Goal: Task Accomplishment & Management: Complete application form

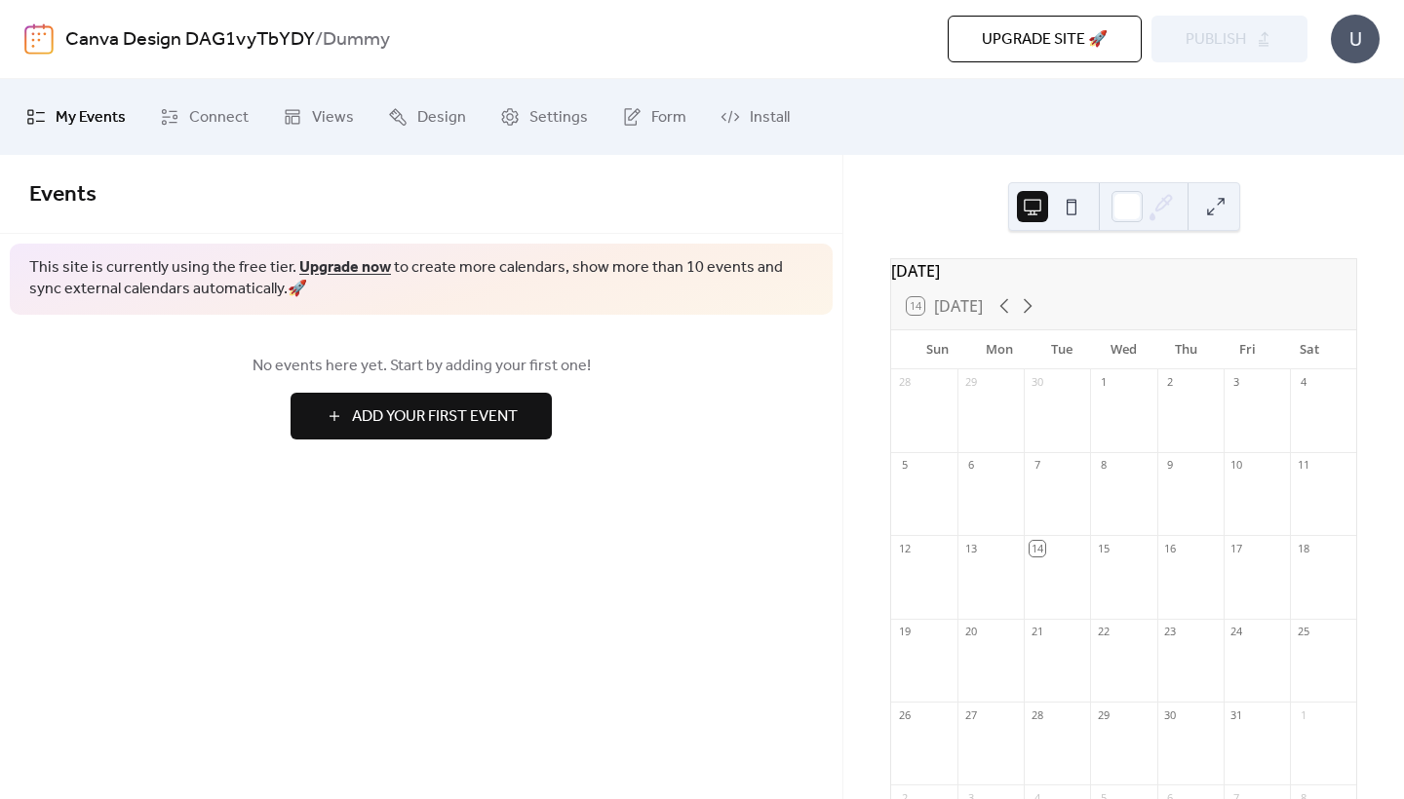
click at [1073, 208] on button at bounding box center [1071, 206] width 31 height 31
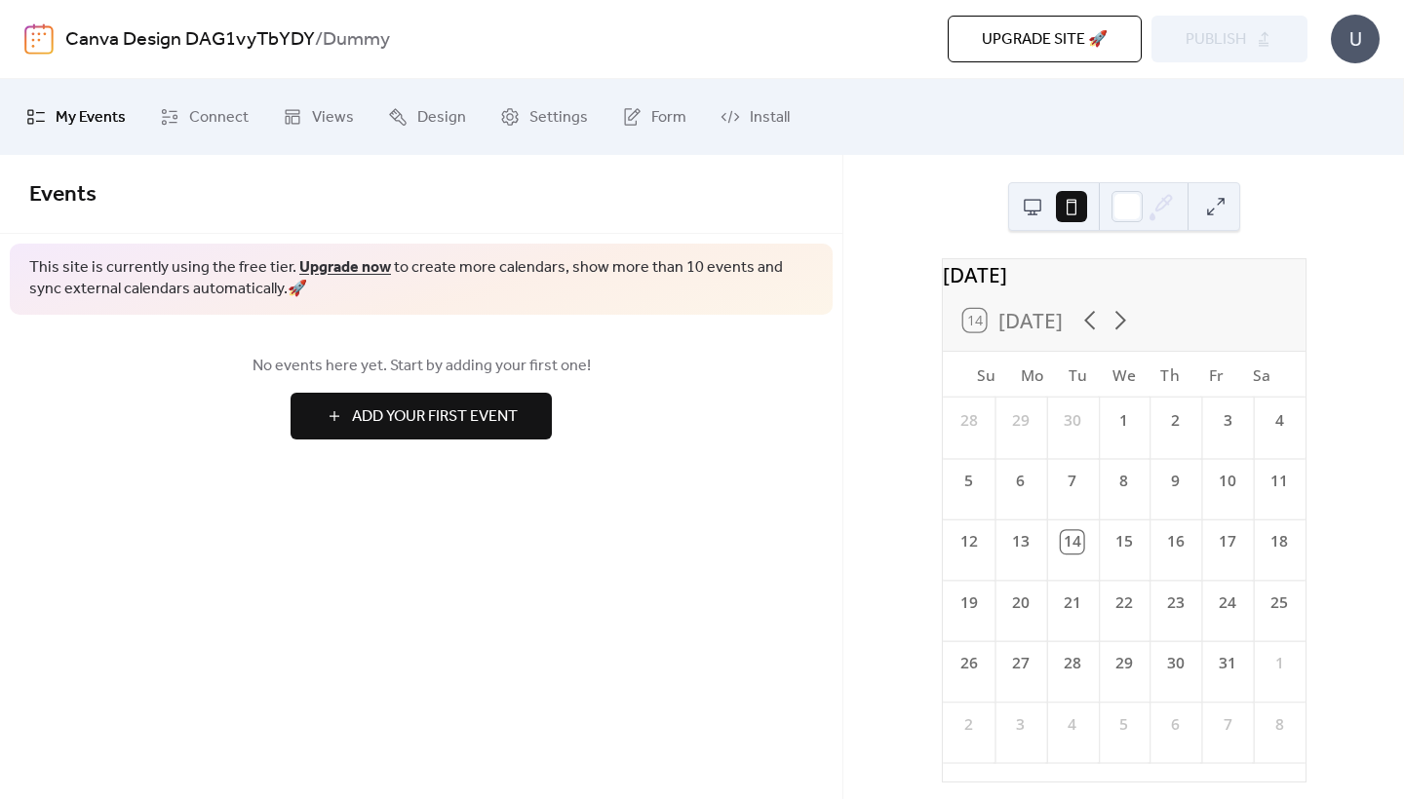
click at [1045, 209] on button at bounding box center [1032, 206] width 31 height 31
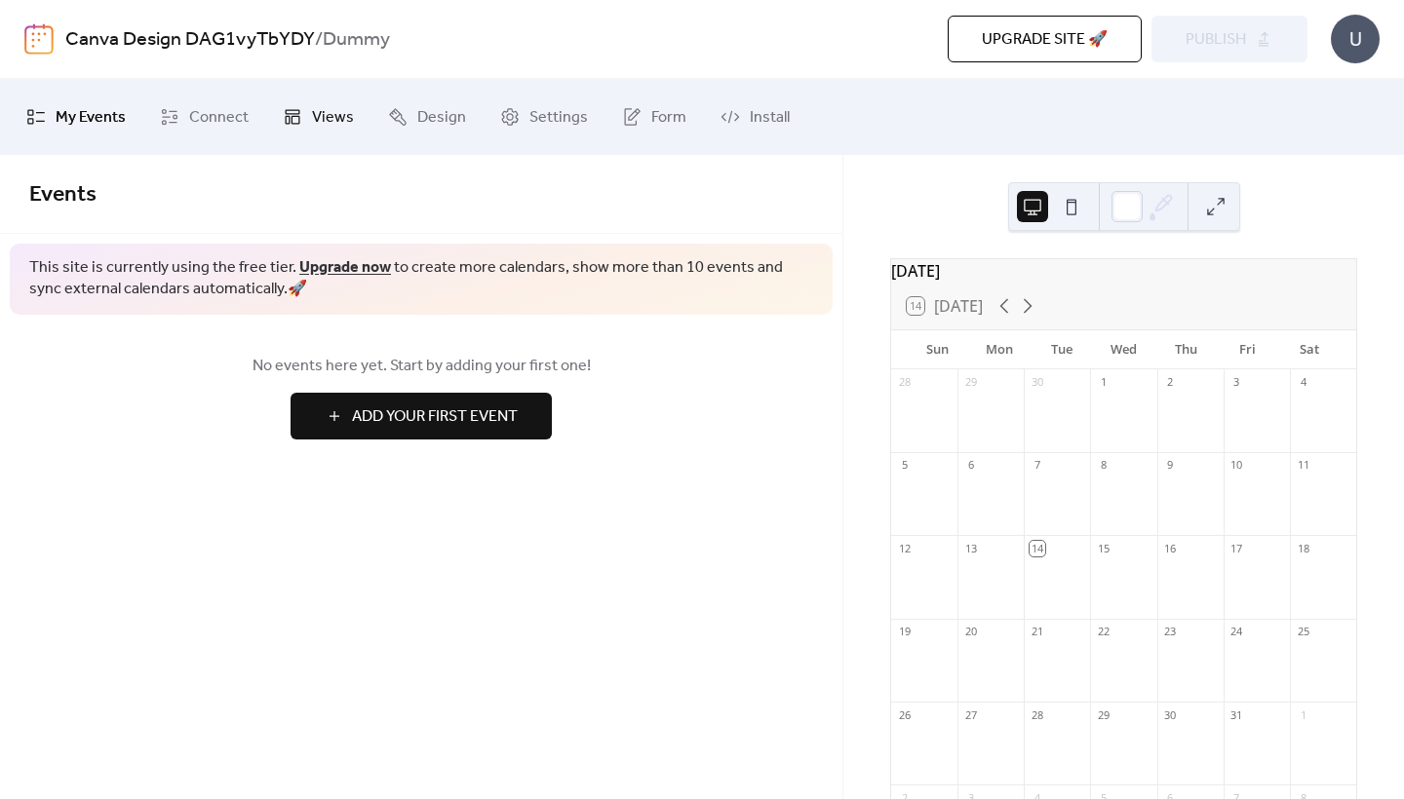
click at [313, 119] on span "Views" at bounding box center [333, 117] width 42 height 31
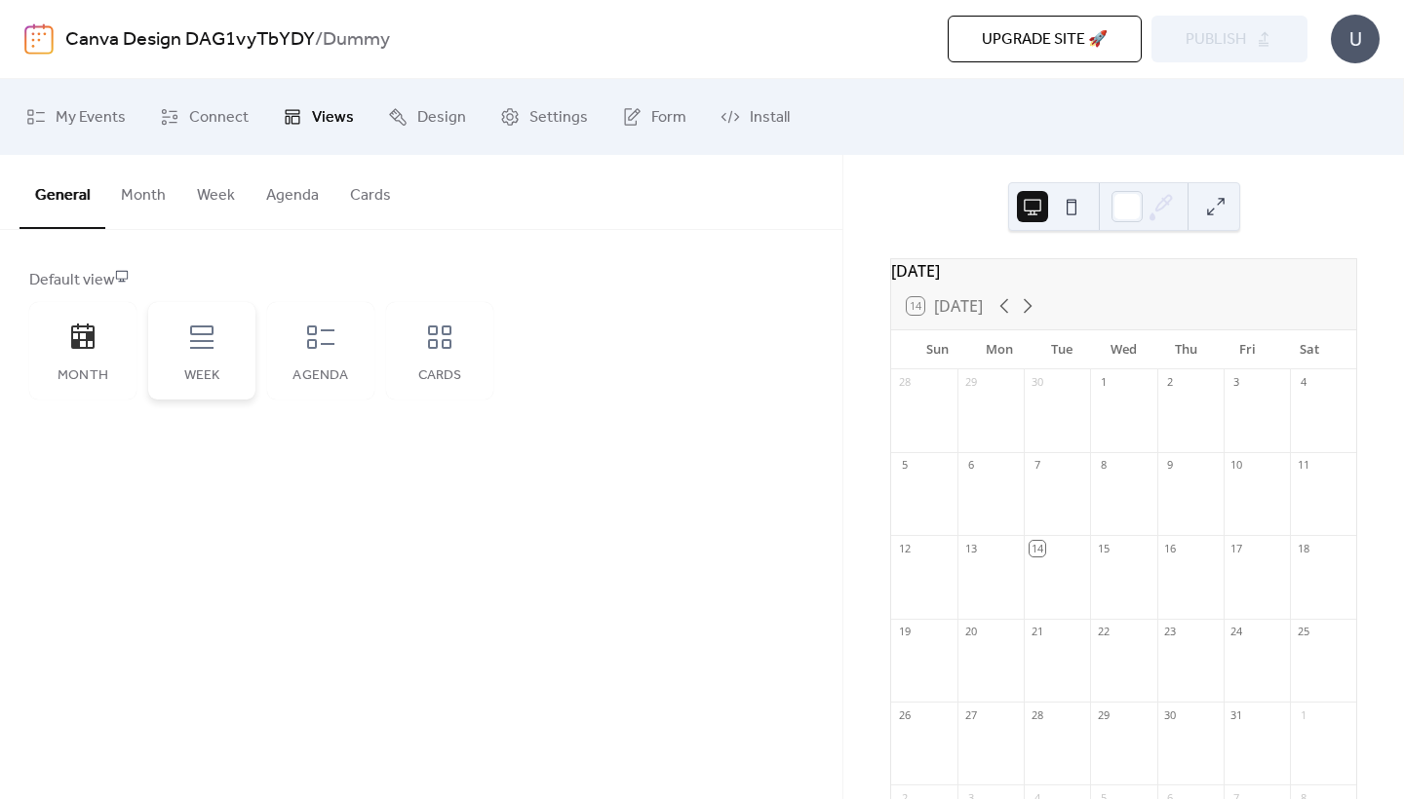
click at [207, 332] on icon at bounding box center [201, 337] width 31 height 31
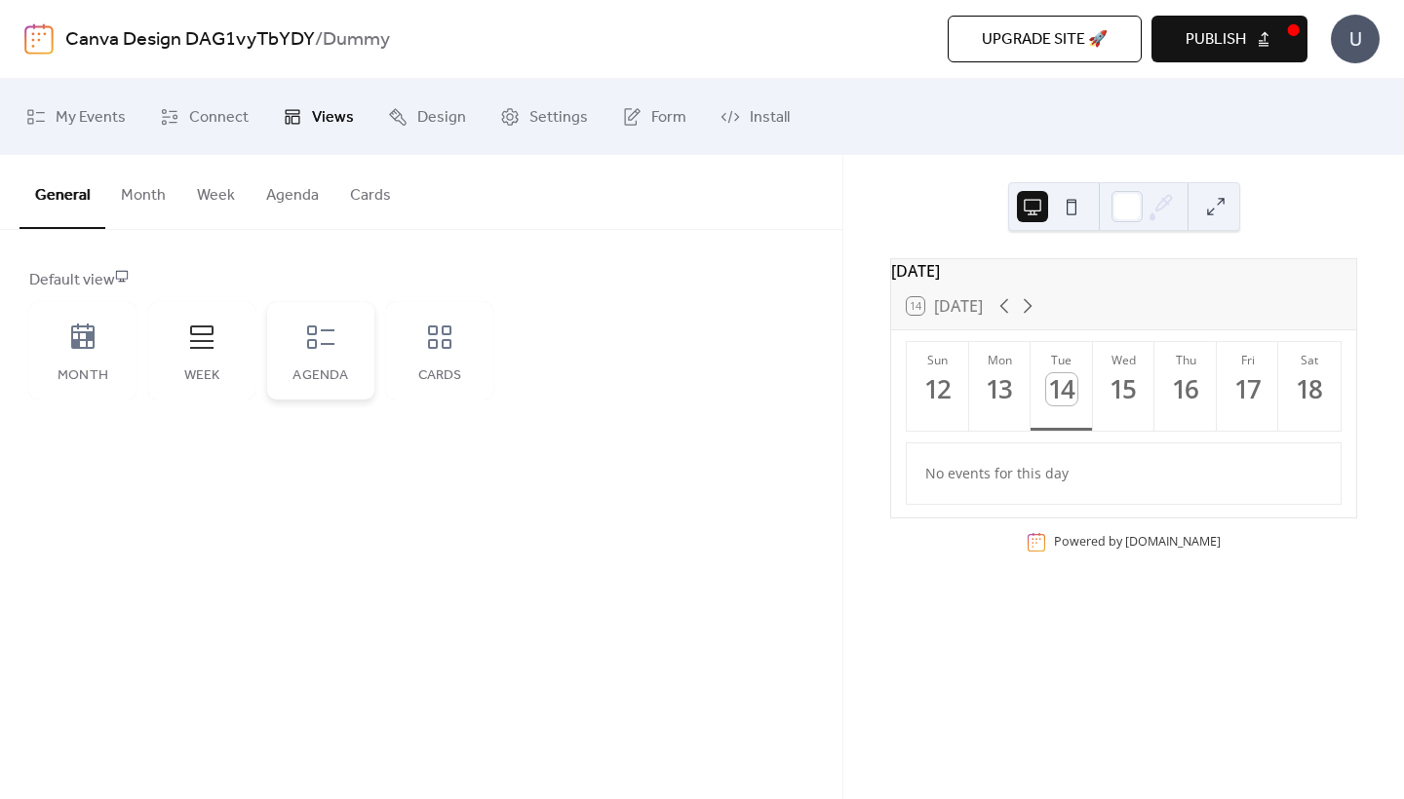
click at [328, 359] on div "Agenda" at bounding box center [320, 350] width 107 height 97
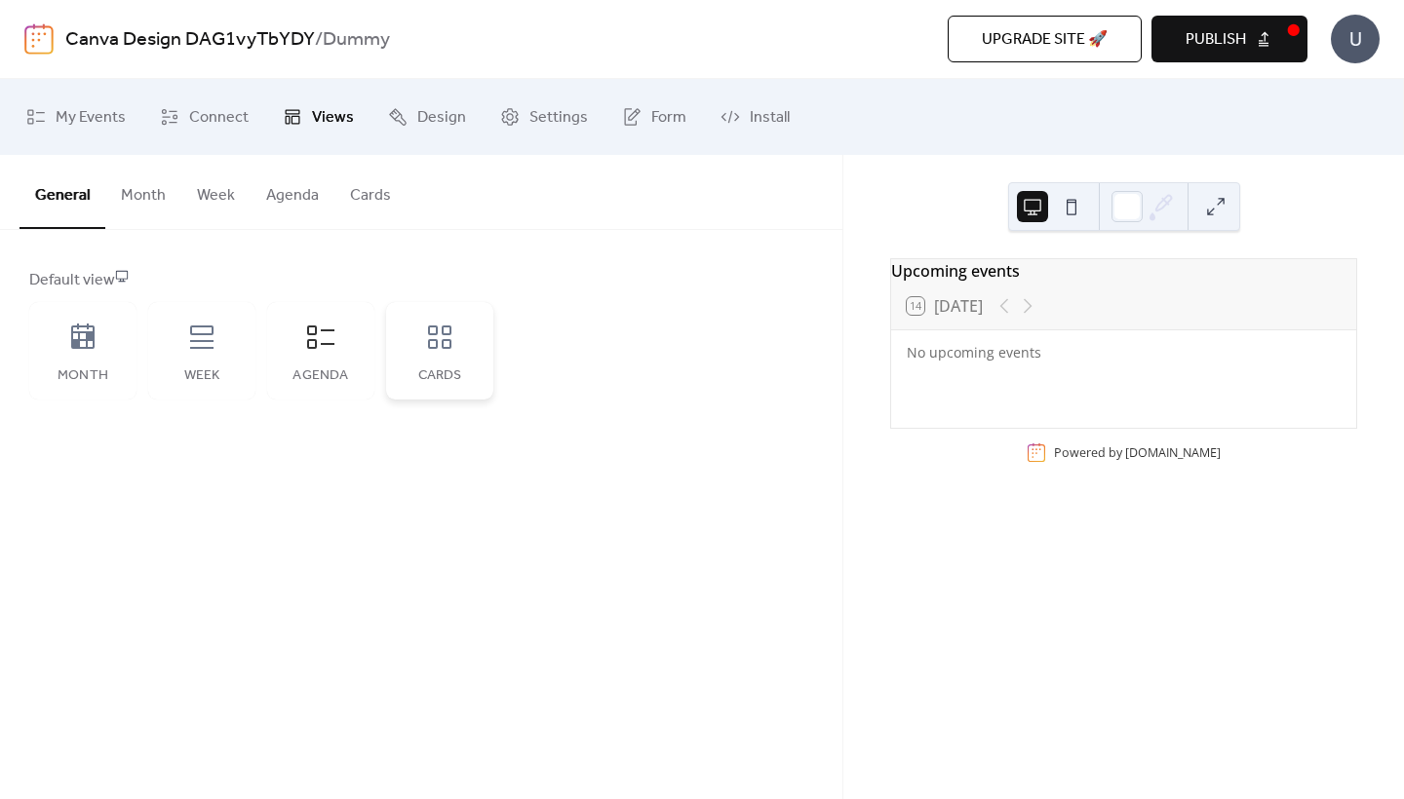
click at [445, 359] on div "Cards" at bounding box center [439, 350] width 107 height 97
click at [87, 348] on icon at bounding box center [82, 336] width 23 height 25
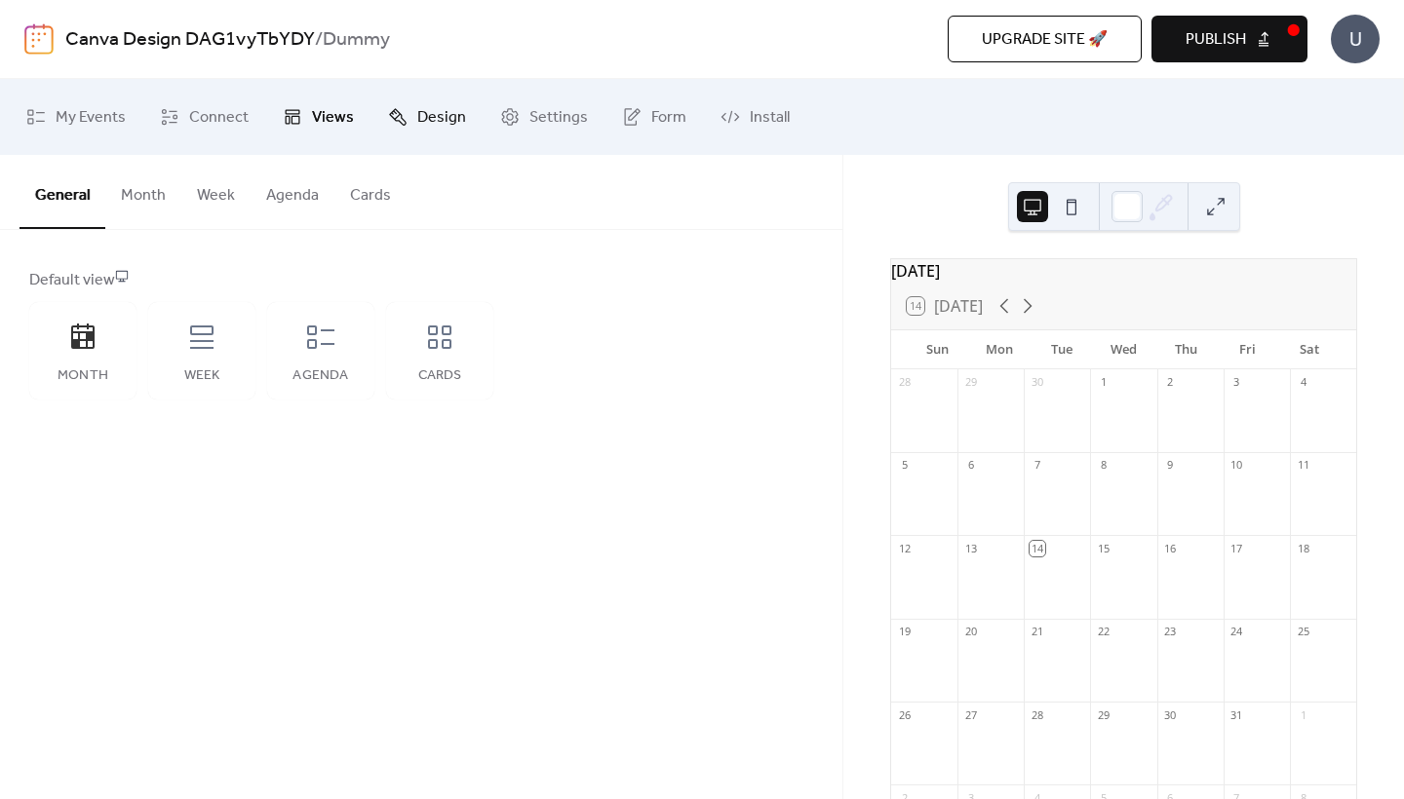
click at [409, 130] on link "Design" at bounding box center [426, 117] width 107 height 60
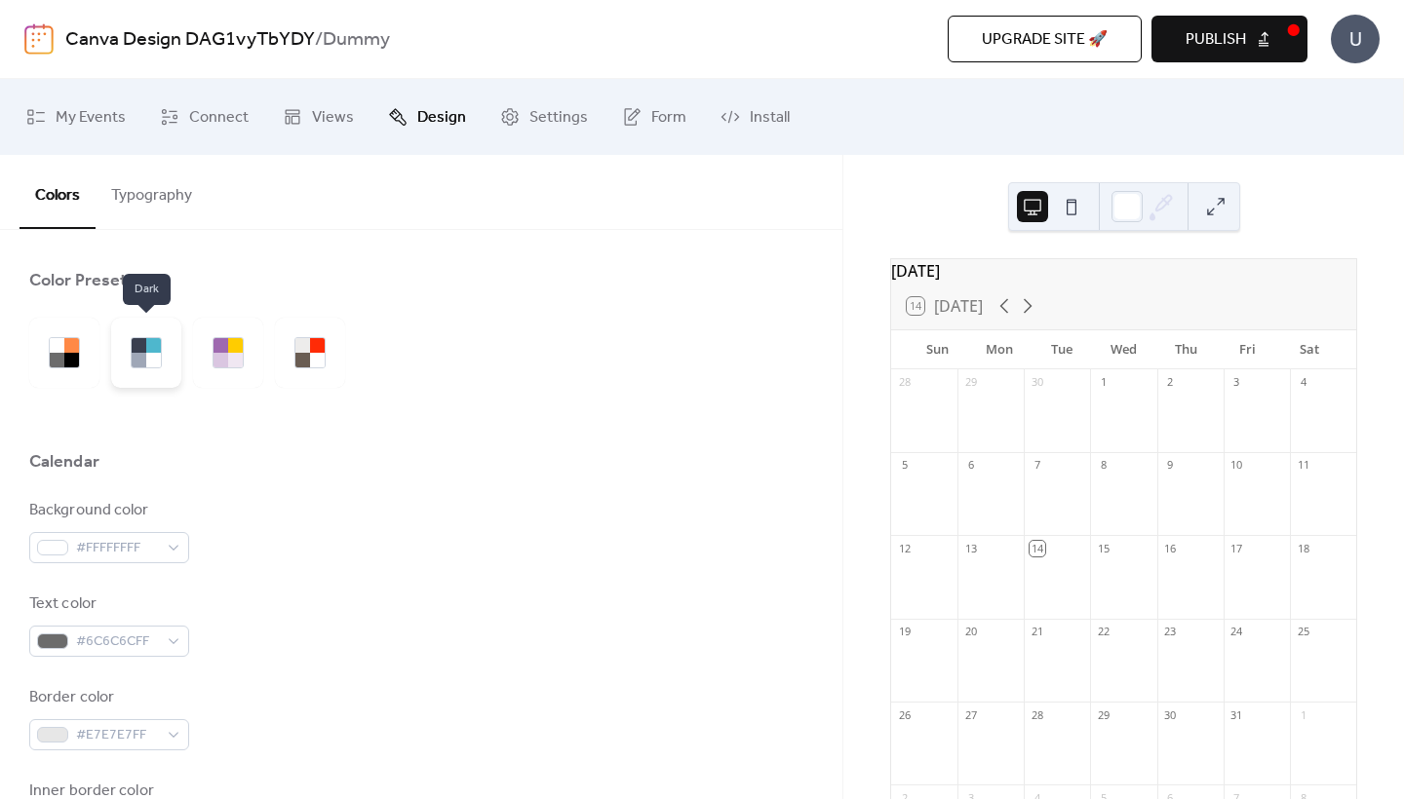
click at [138, 364] on div at bounding box center [139, 360] width 15 height 15
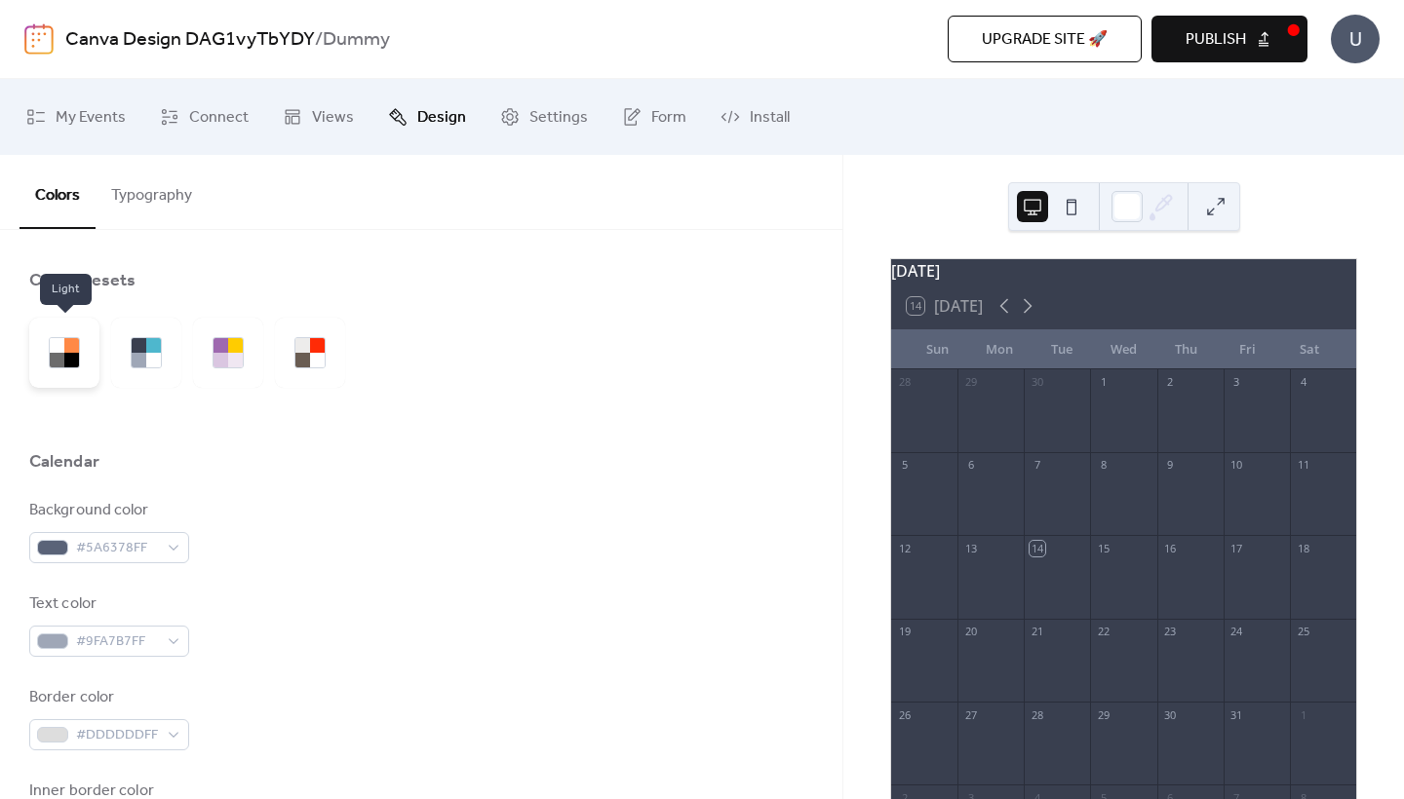
click at [67, 356] on div at bounding box center [71, 360] width 15 height 15
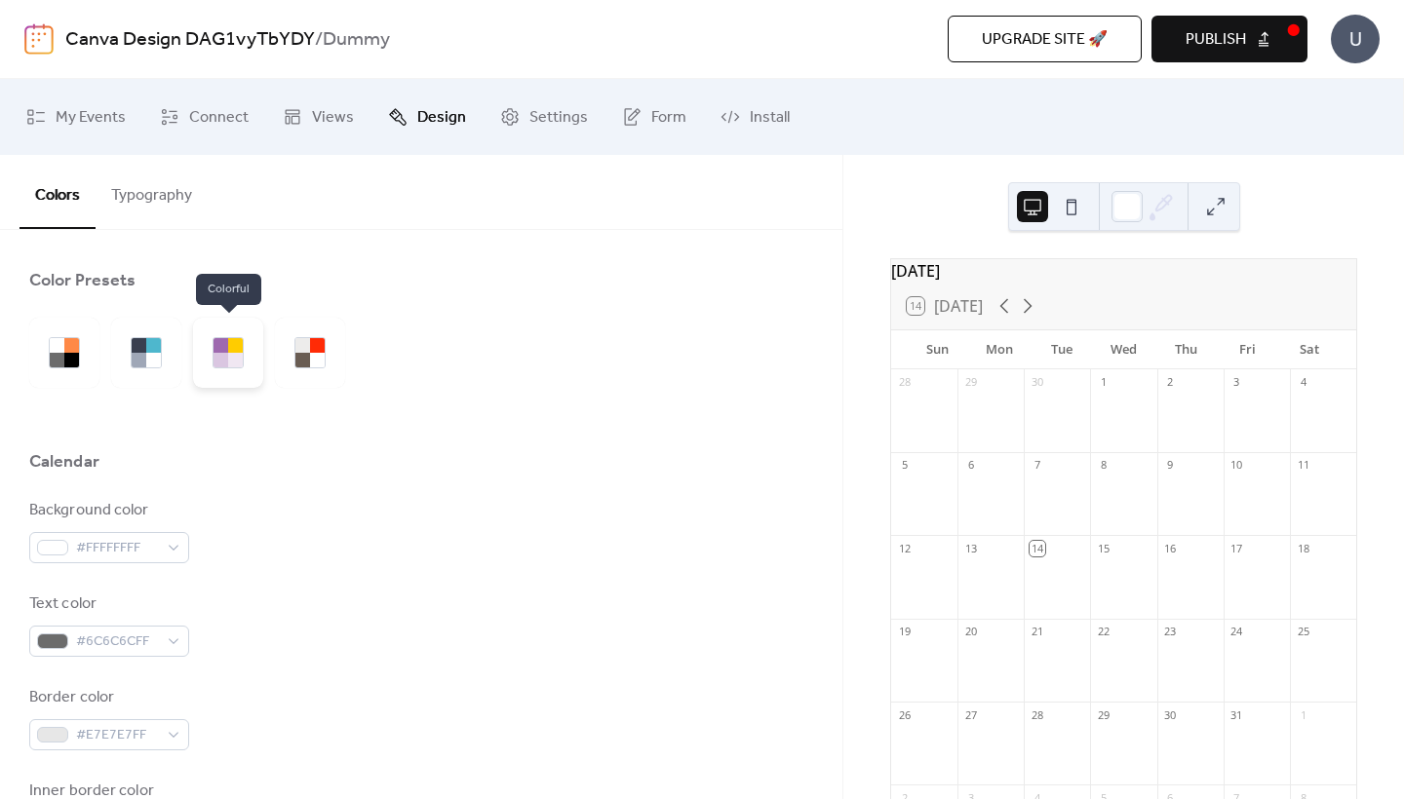
click at [253, 362] on div at bounding box center [228, 353] width 70 height 70
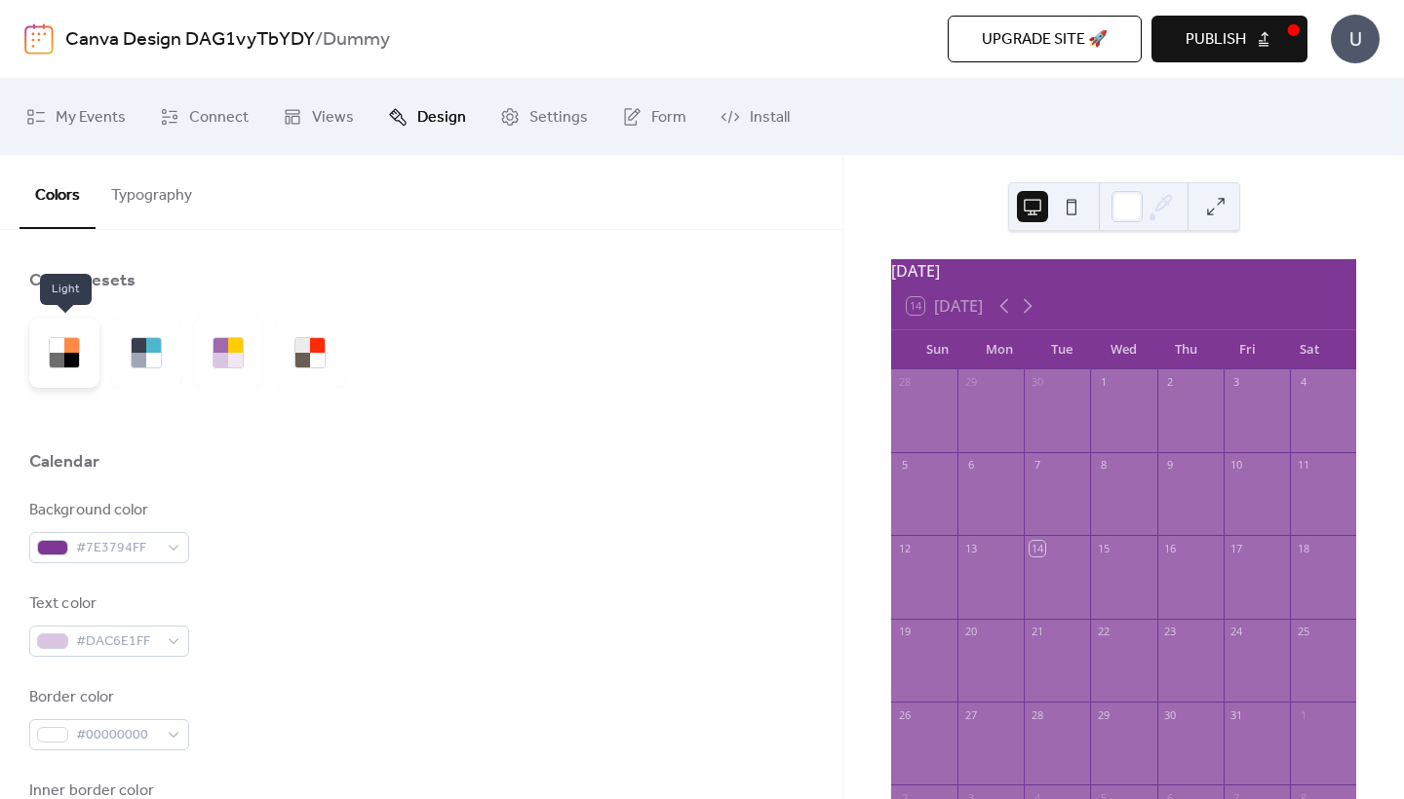
click at [62, 343] on div at bounding box center [57, 345] width 15 height 15
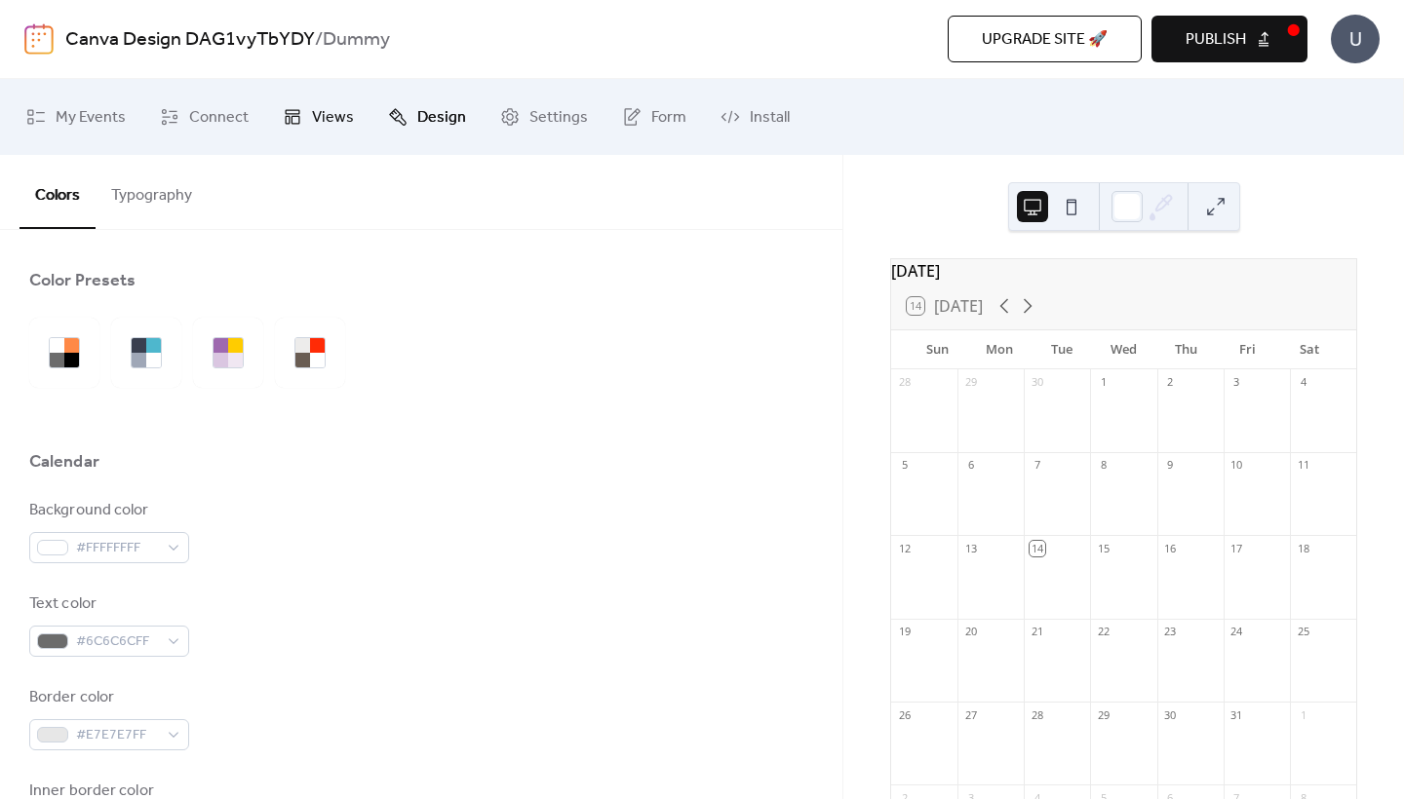
click at [328, 113] on span "Views" at bounding box center [333, 117] width 42 height 31
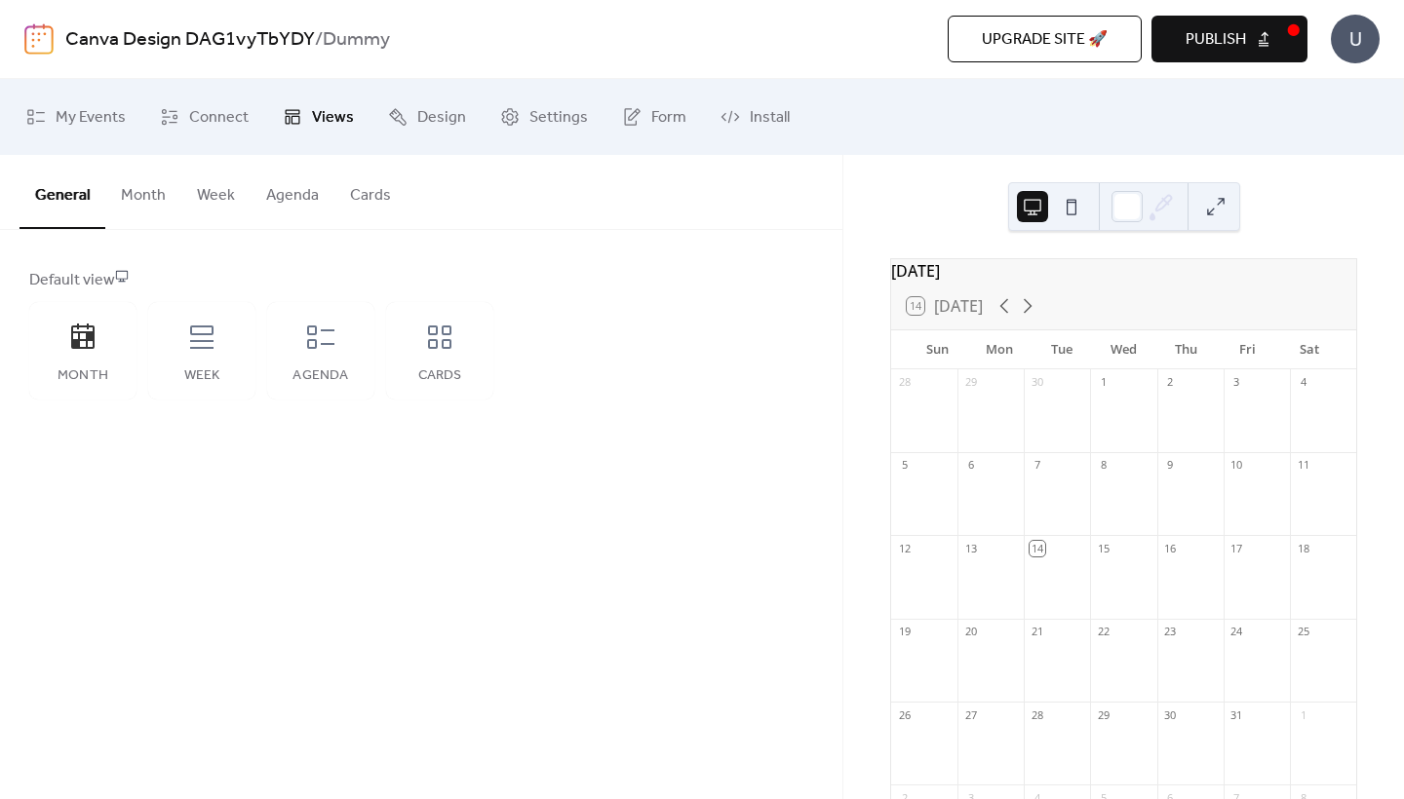
click at [162, 186] on button "Month" at bounding box center [143, 191] width 76 height 72
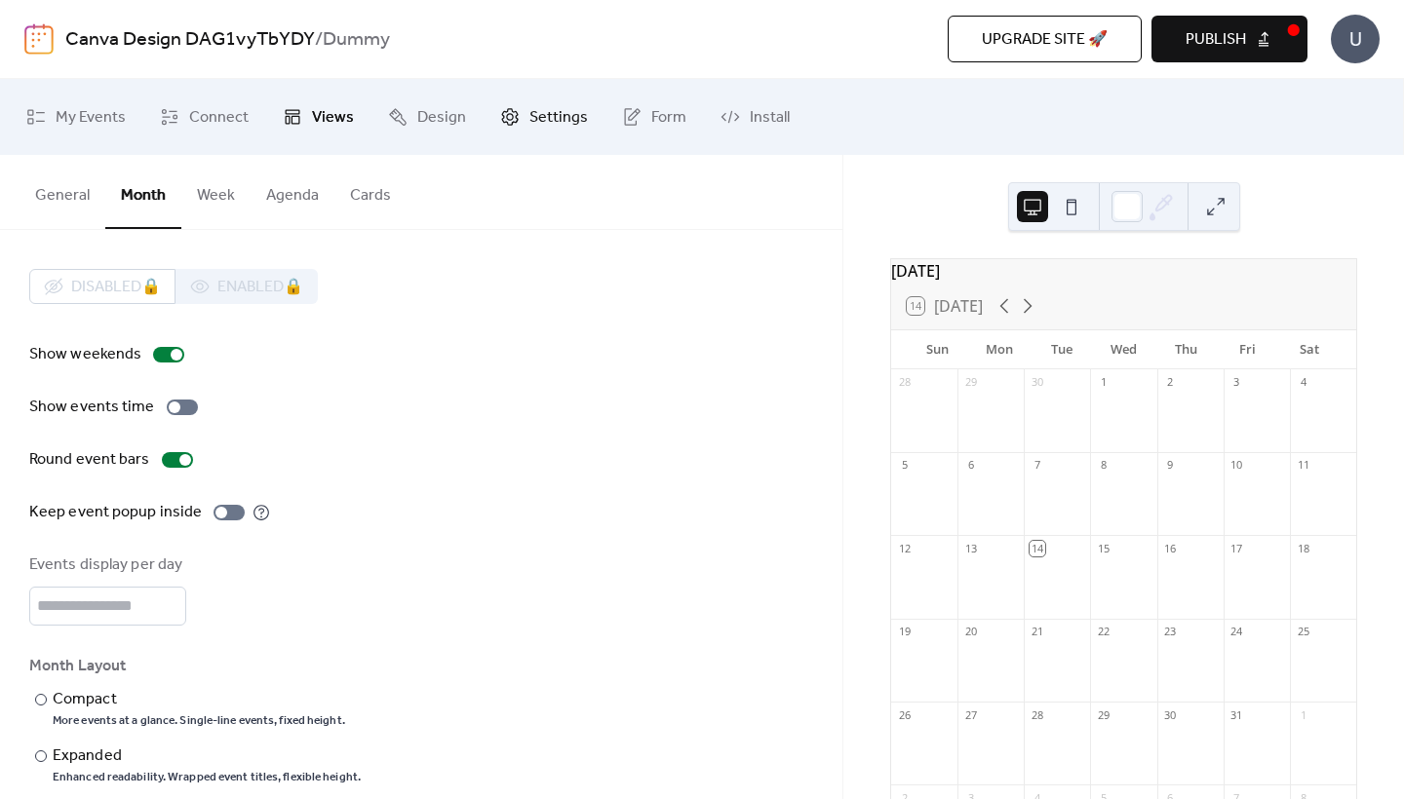
click at [548, 125] on span "Settings" at bounding box center [558, 117] width 58 height 31
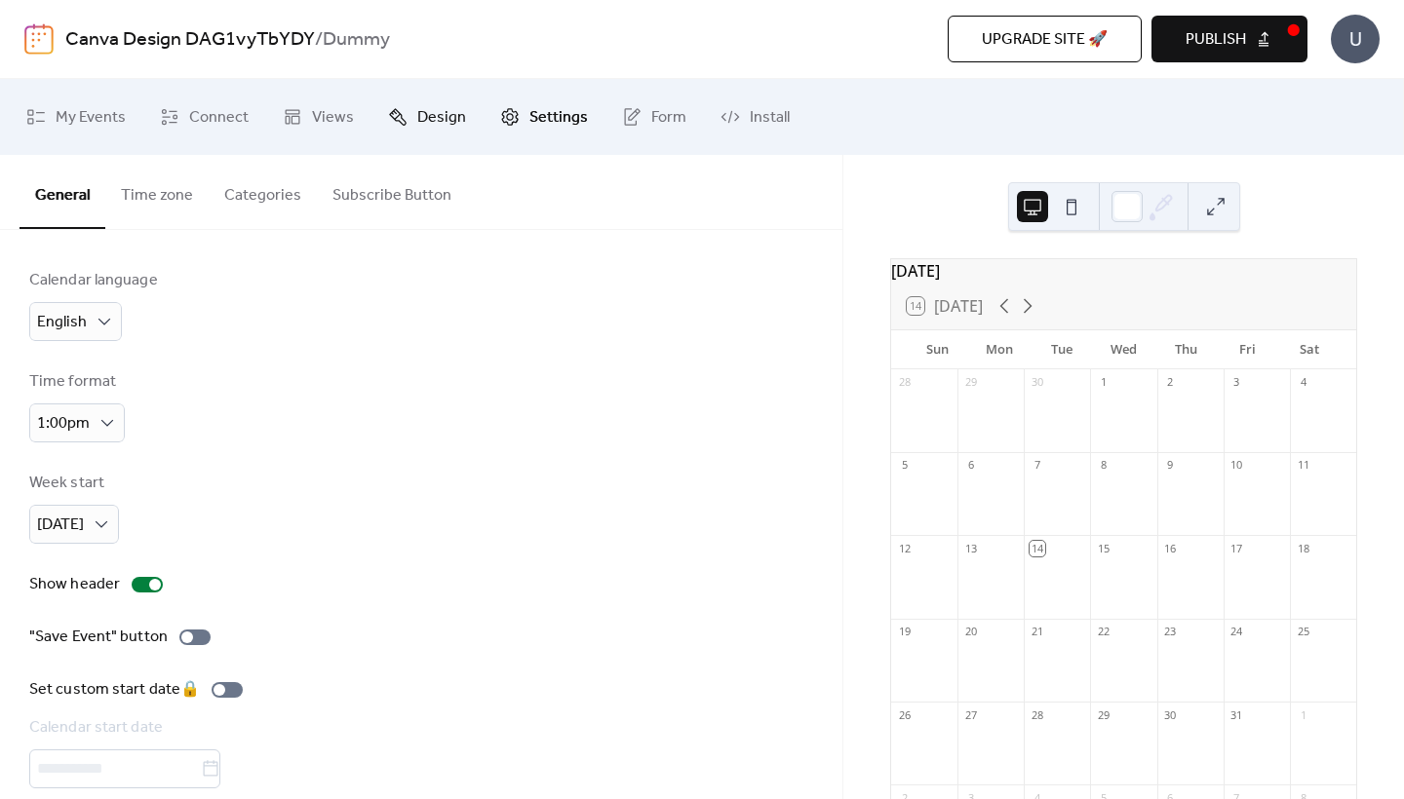
click at [410, 120] on link "Design" at bounding box center [426, 117] width 107 height 60
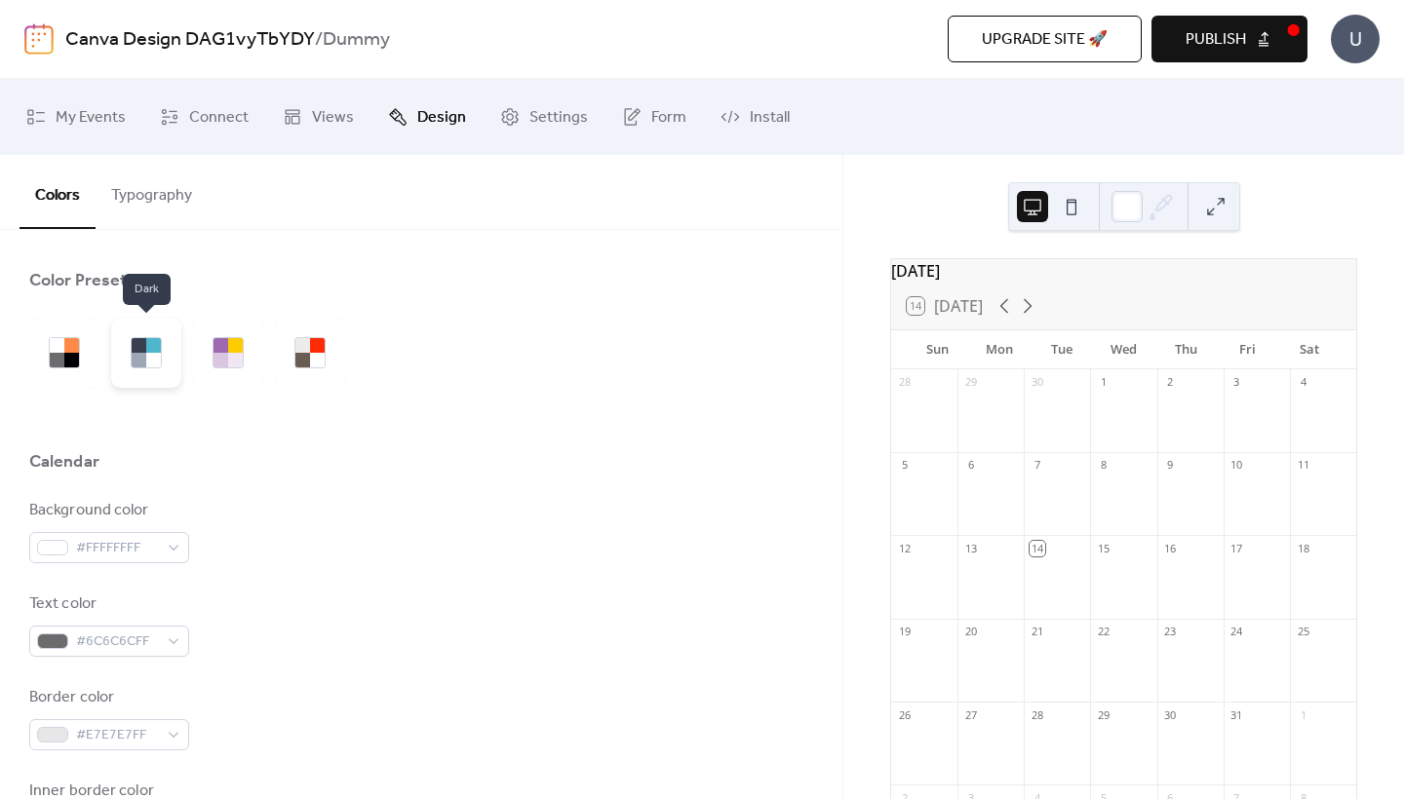
click at [162, 356] on div at bounding box center [146, 353] width 70 height 70
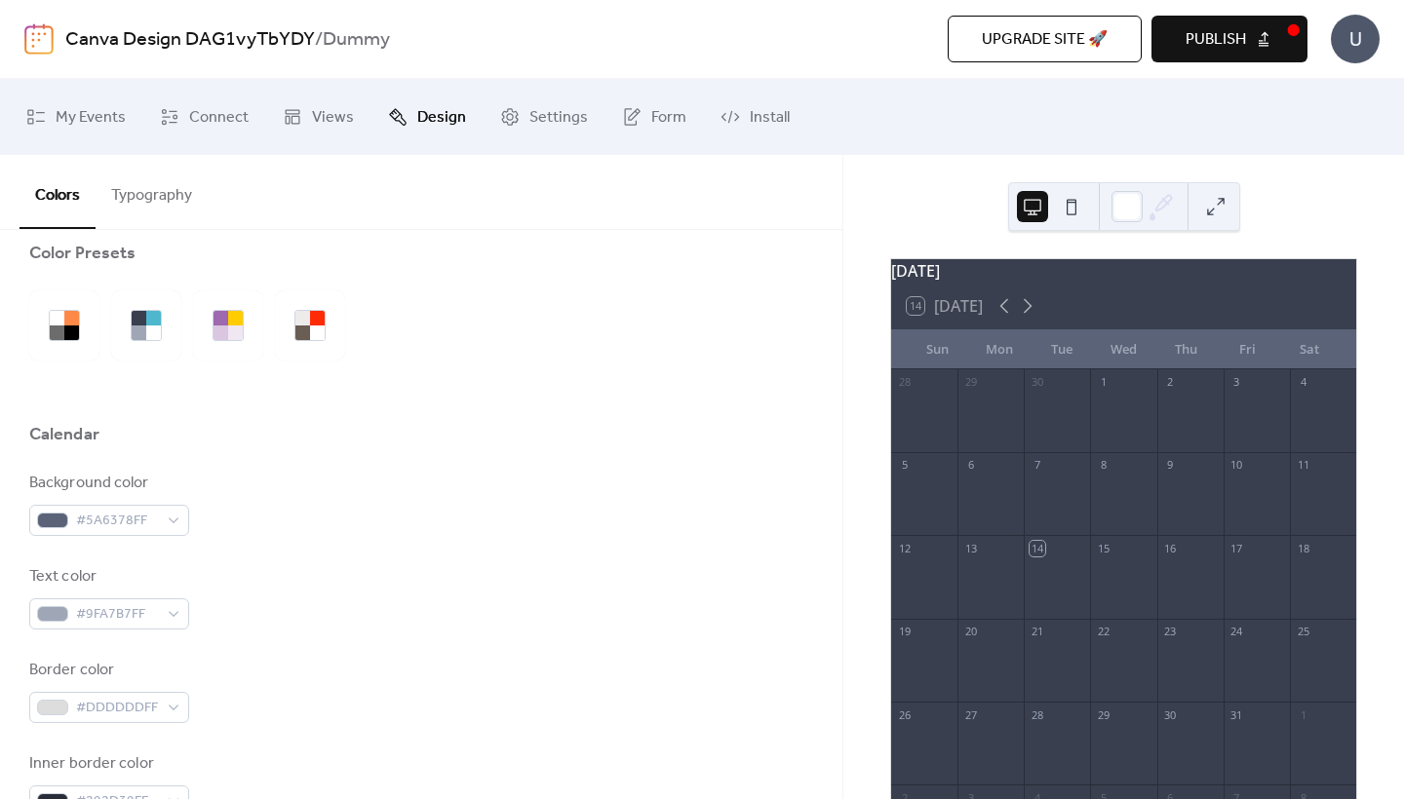
scroll to position [36, 0]
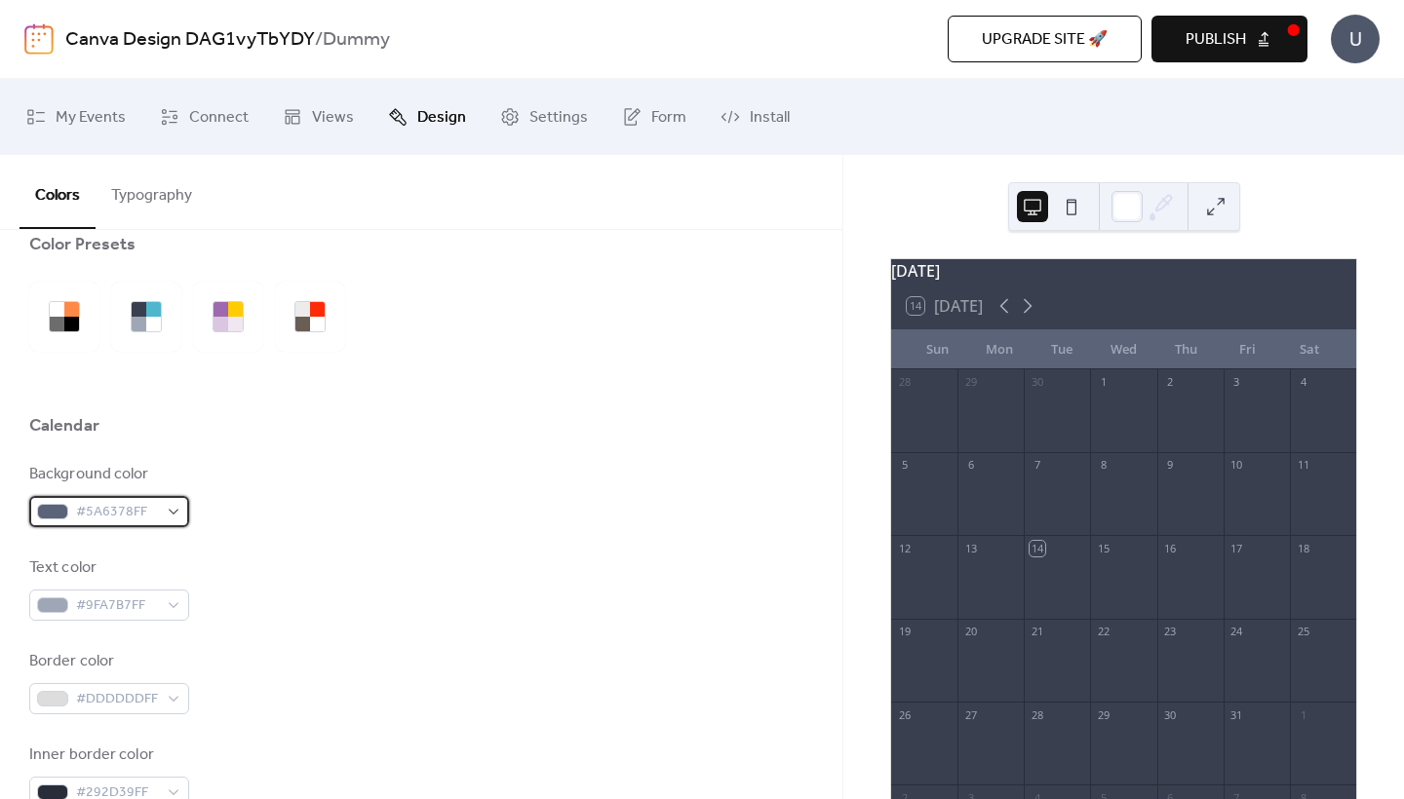
click at [140, 515] on span "#5A6378FF" at bounding box center [117, 512] width 82 height 23
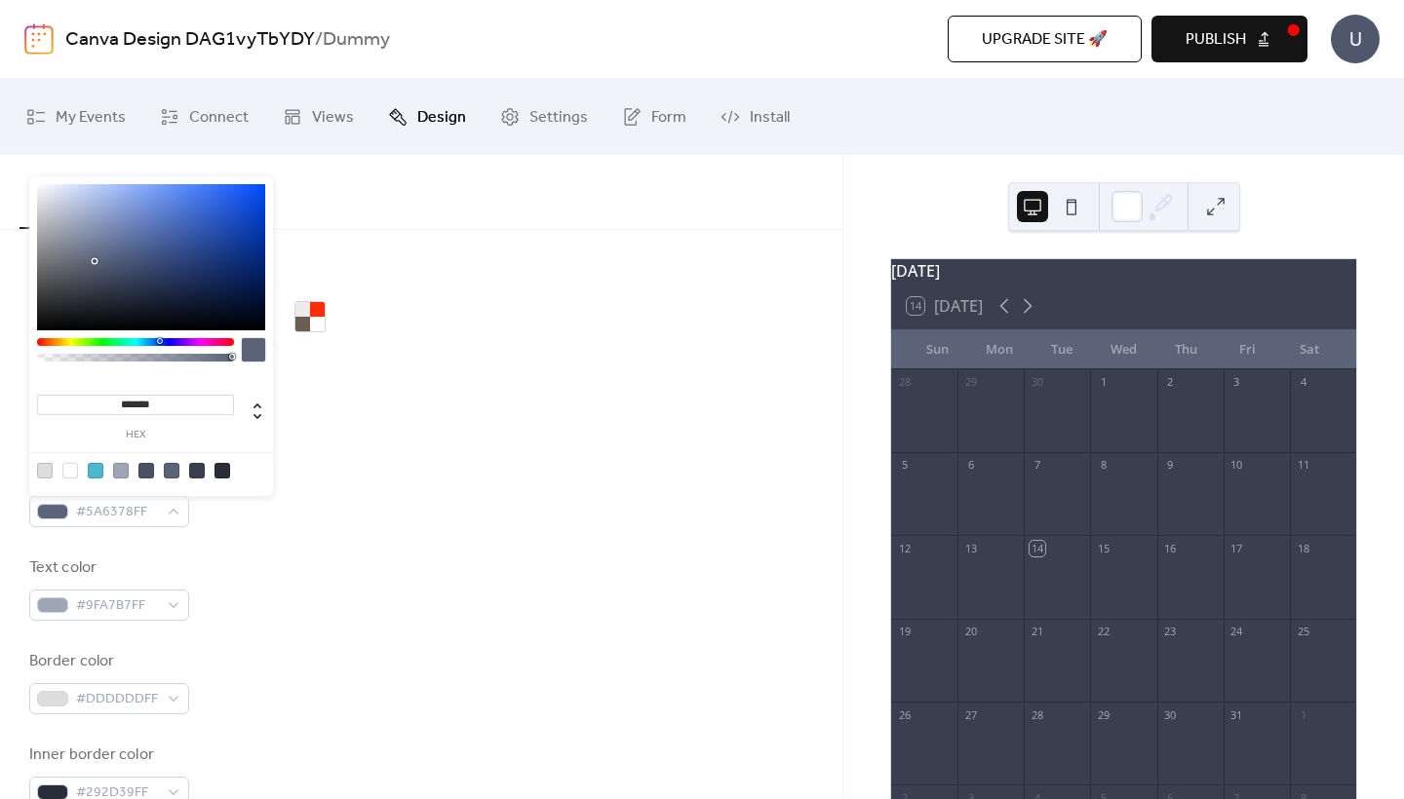
click at [69, 469] on div at bounding box center [70, 471] width 16 height 16
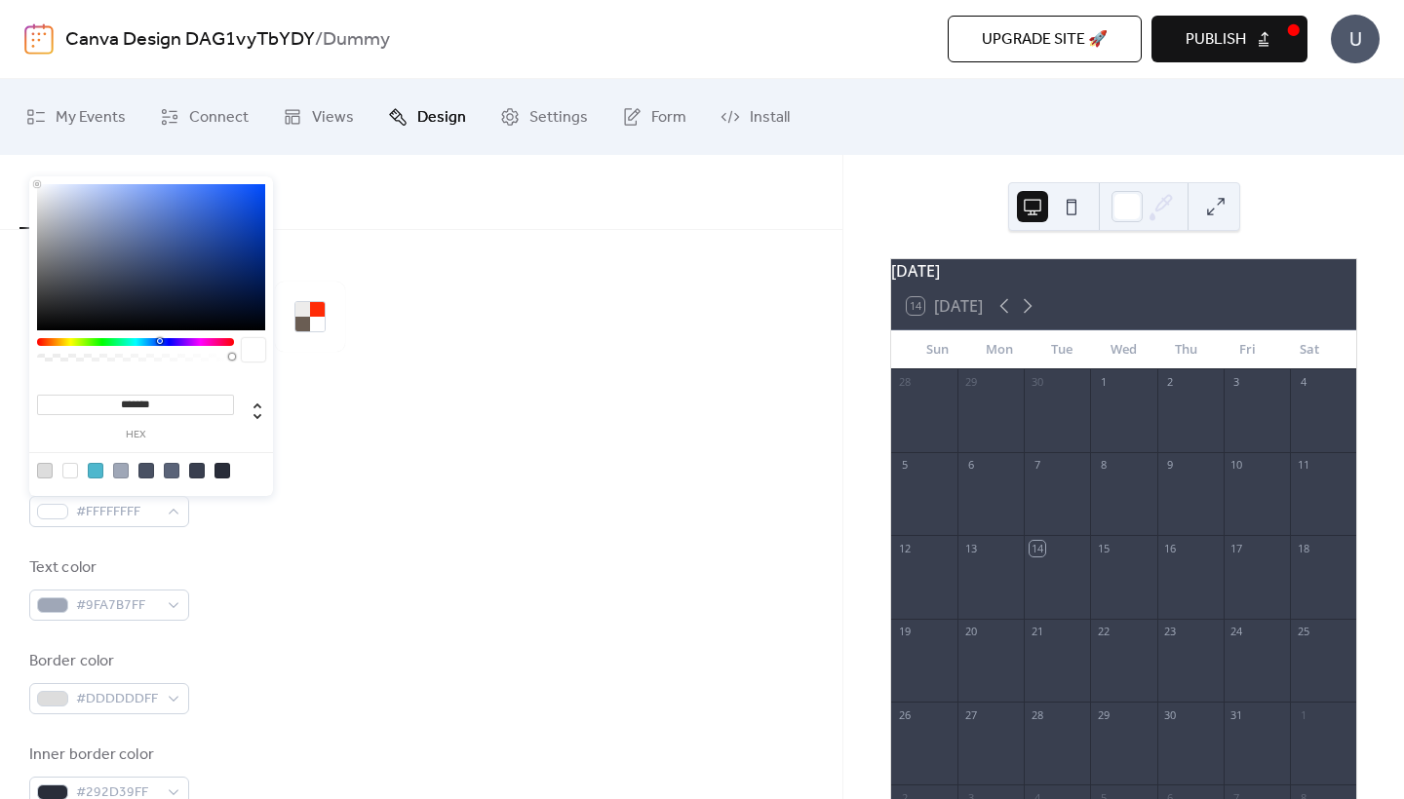
scroll to position [64, 0]
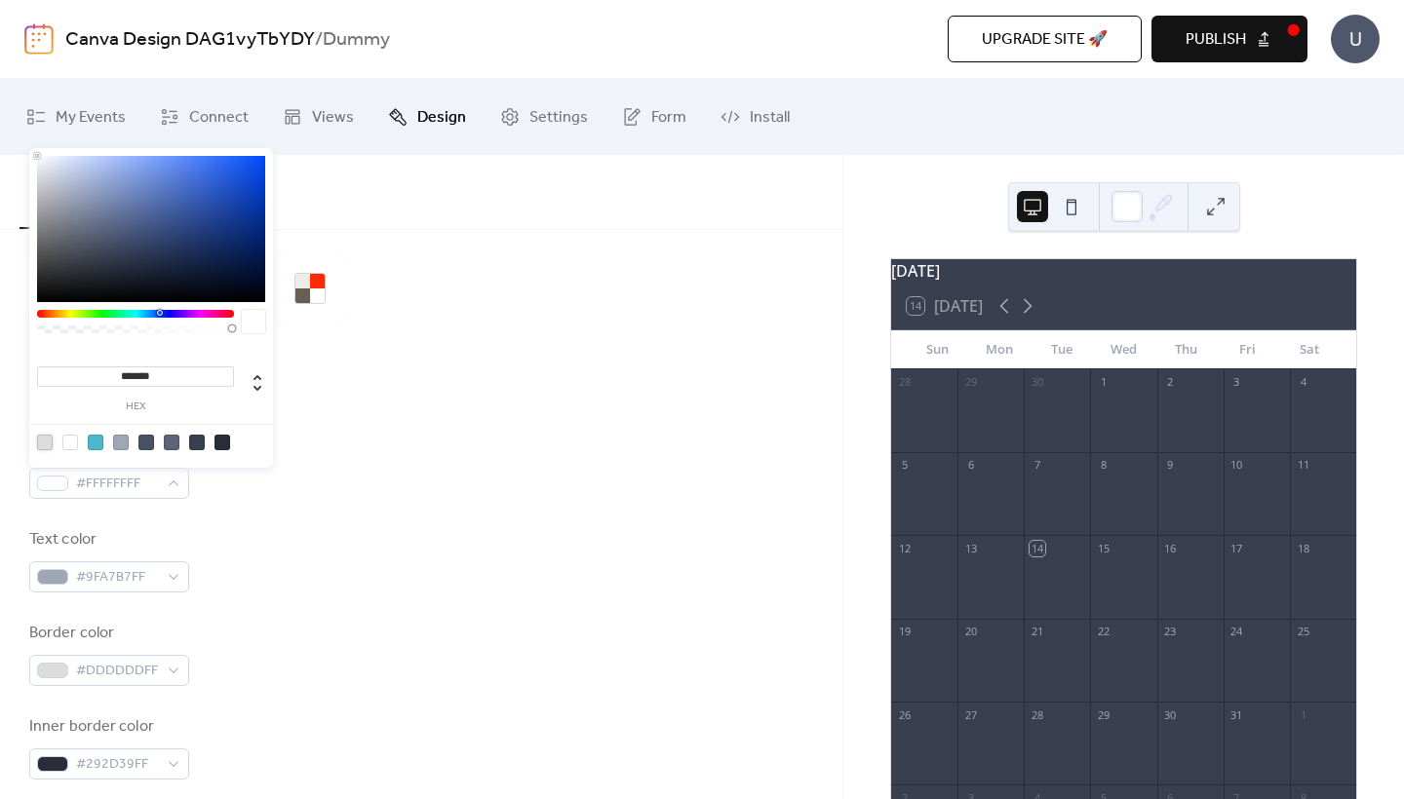
click at [50, 445] on div at bounding box center [45, 443] width 16 height 16
type input "*******"
click at [259, 581] on div "Text color #9FA7B7FF" at bounding box center [421, 560] width 784 height 64
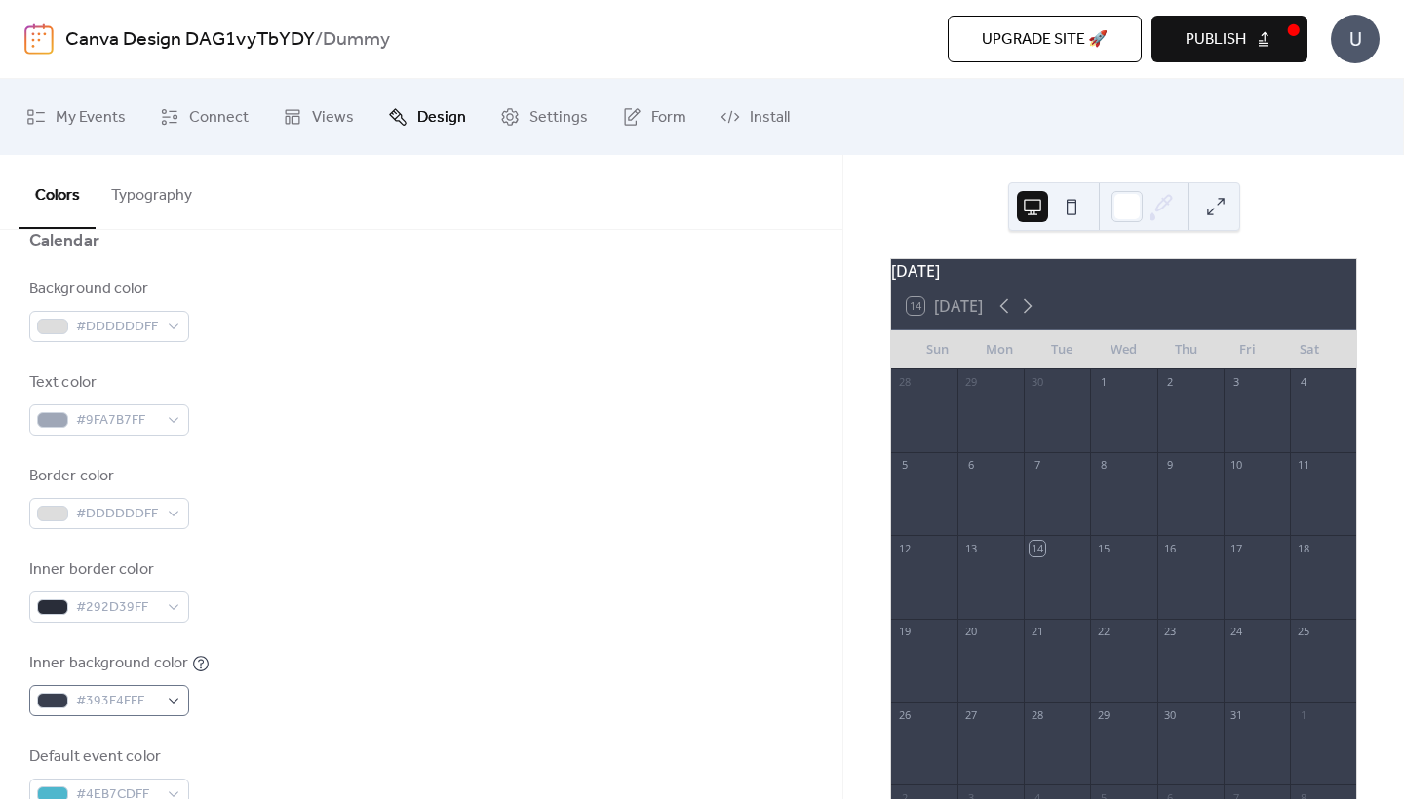
scroll to position [288, 0]
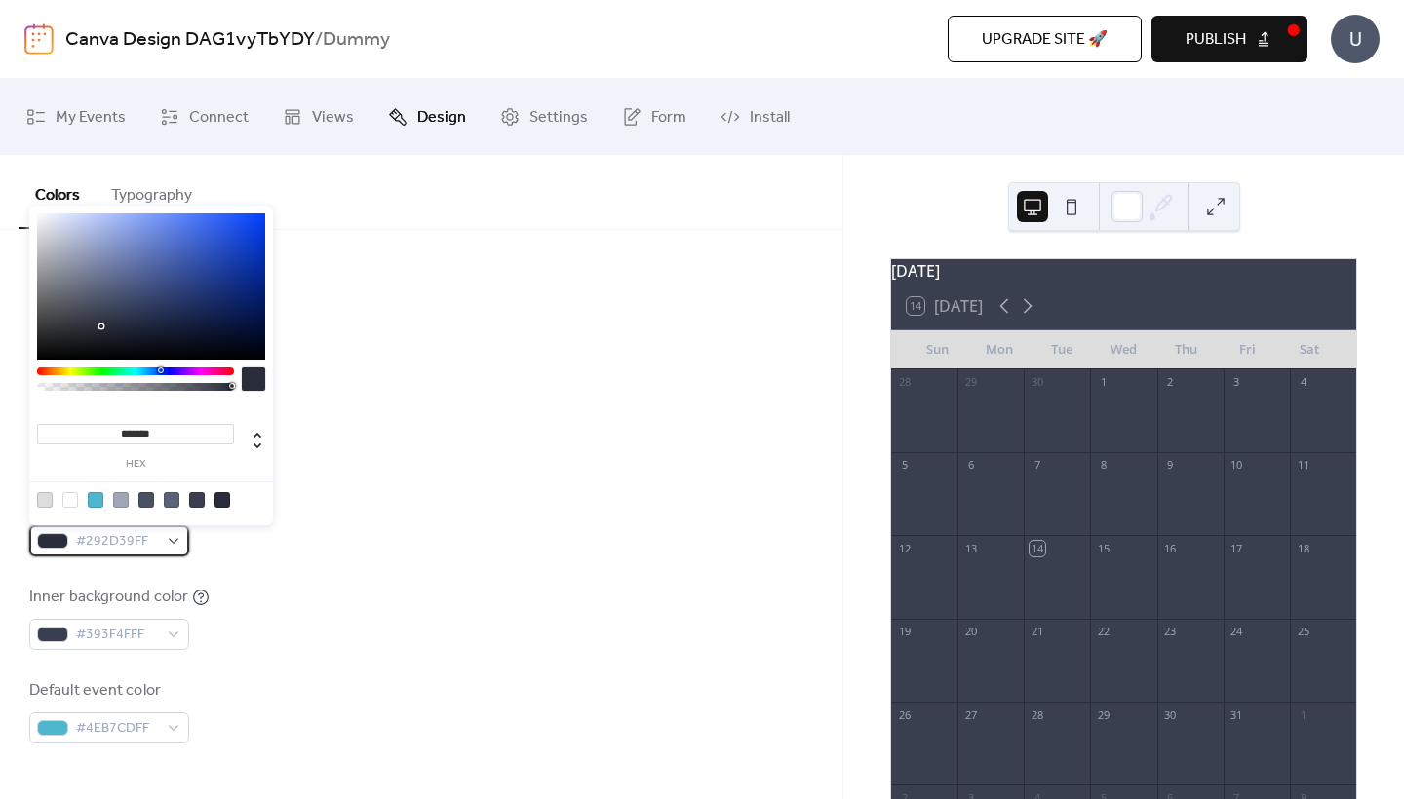
click at [112, 537] on span "#292D39FF" at bounding box center [117, 541] width 82 height 23
click at [66, 490] on div at bounding box center [151, 500] width 248 height 36
click at [66, 498] on div at bounding box center [70, 500] width 16 height 16
type input "*******"
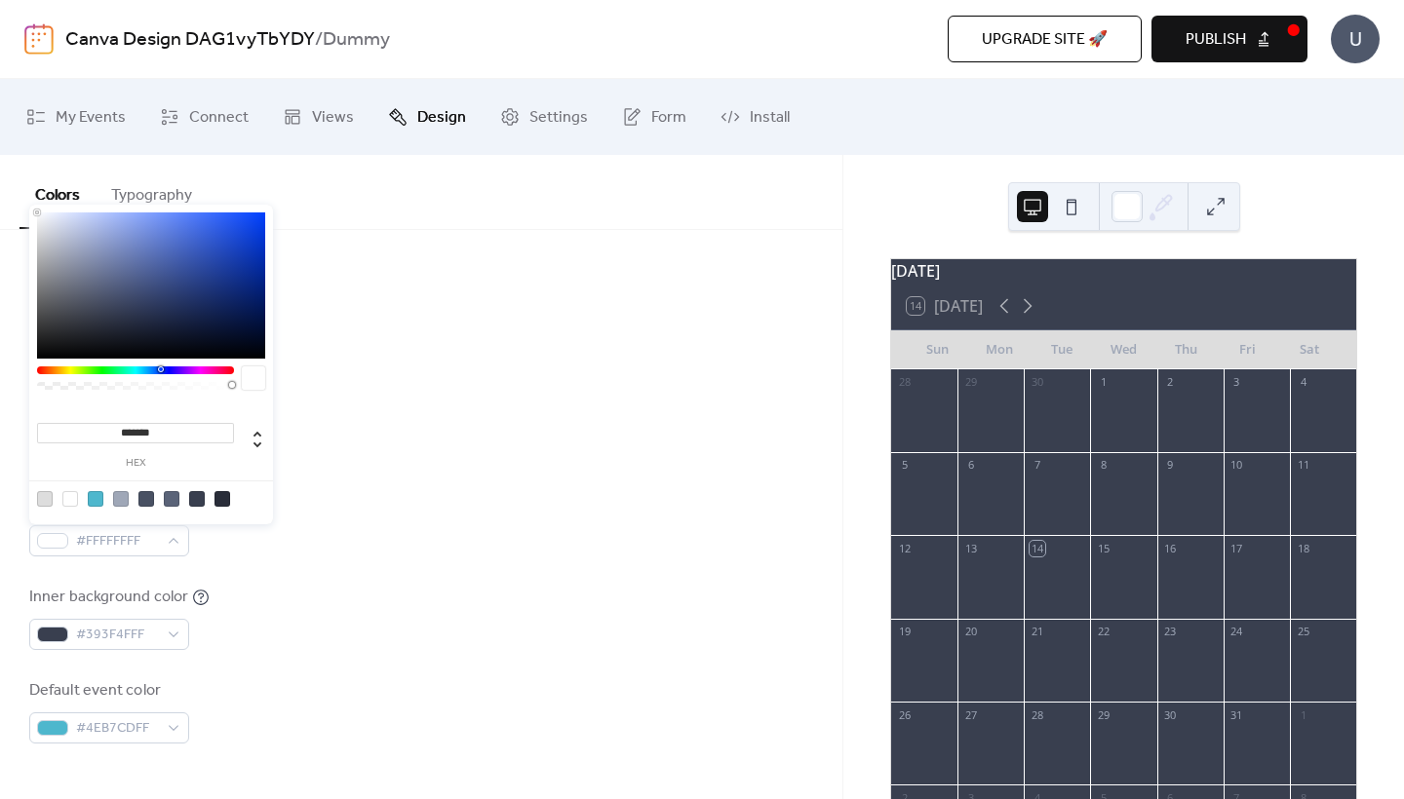
scroll to position [0, 0]
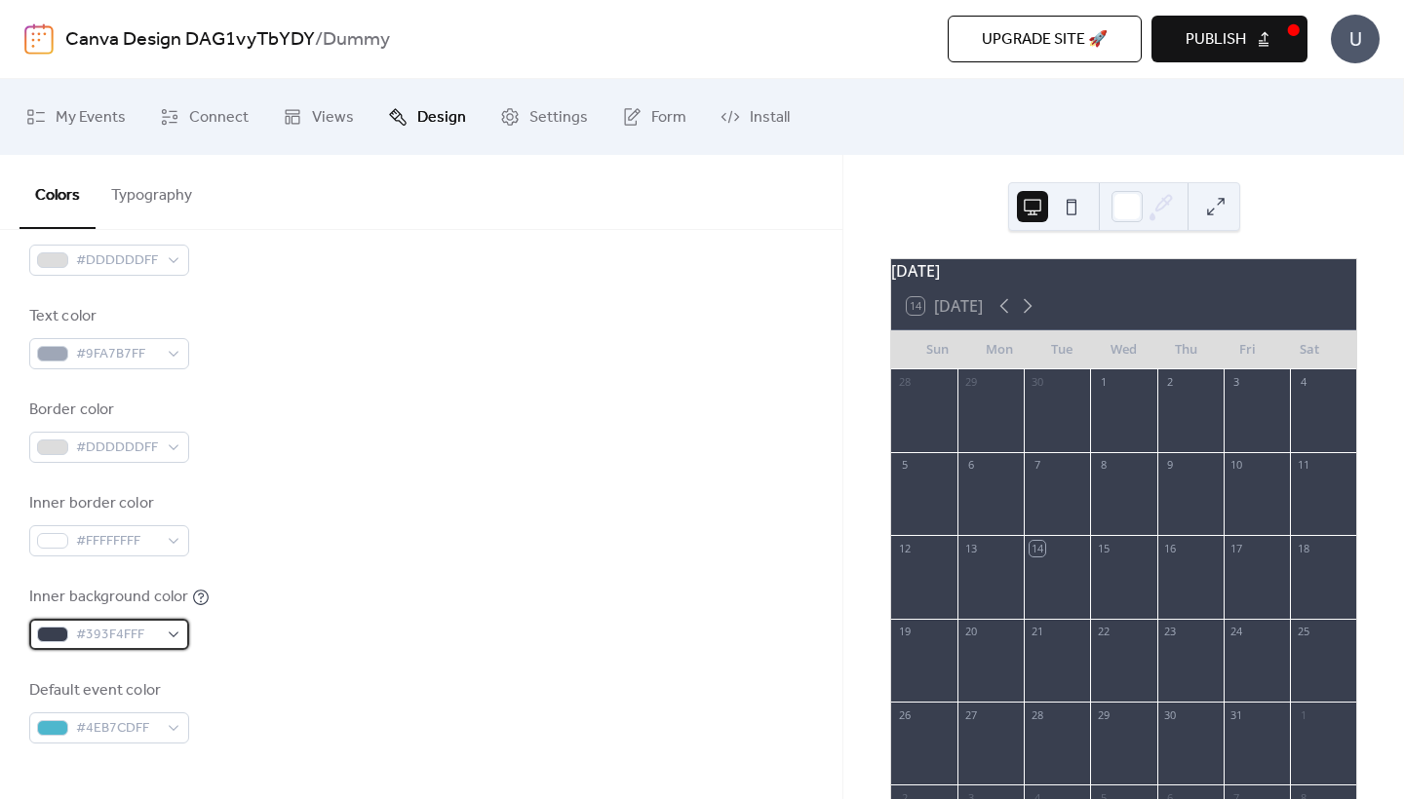
click at [96, 641] on span "#393F4FFF" at bounding box center [117, 635] width 82 height 23
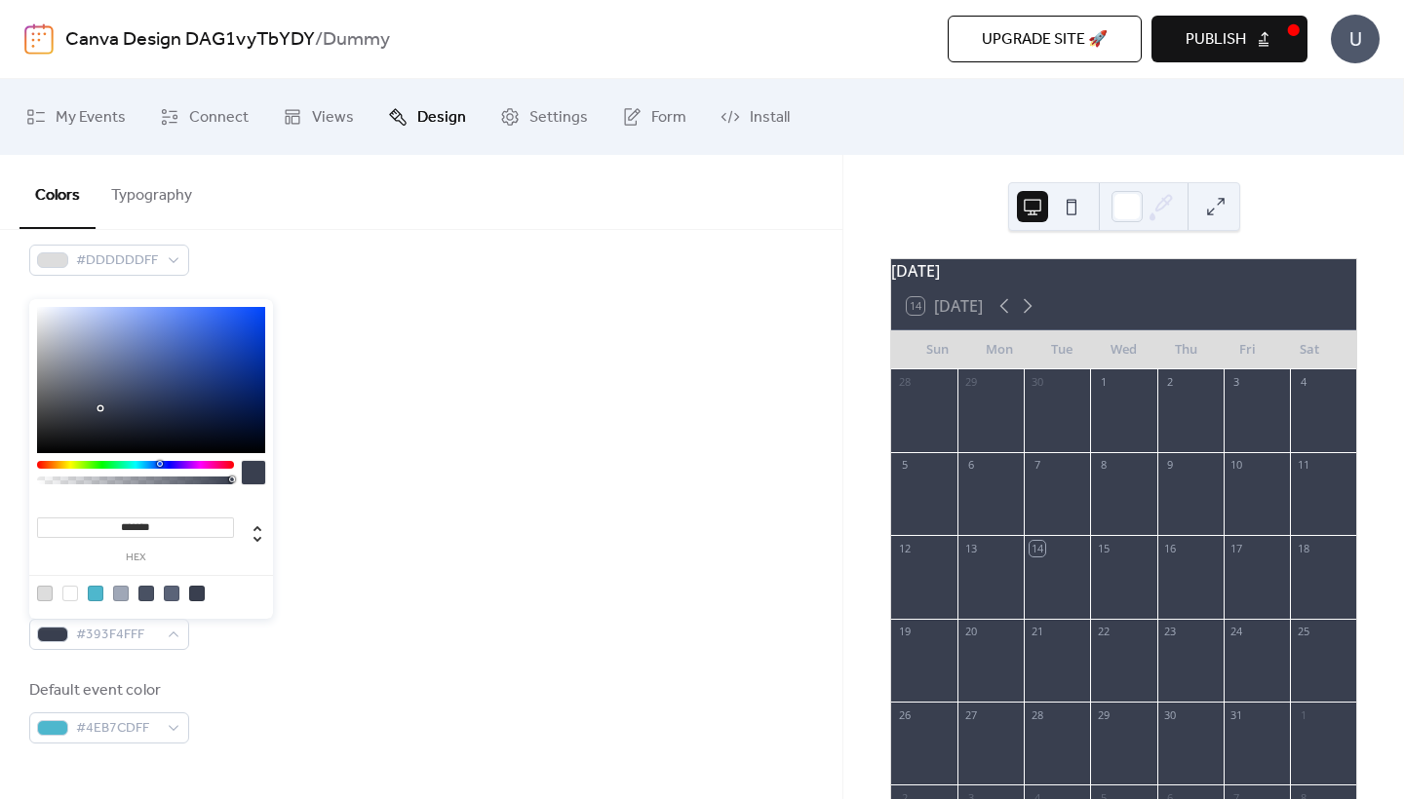
click at [70, 596] on div at bounding box center [70, 594] width 16 height 16
type input "*******"
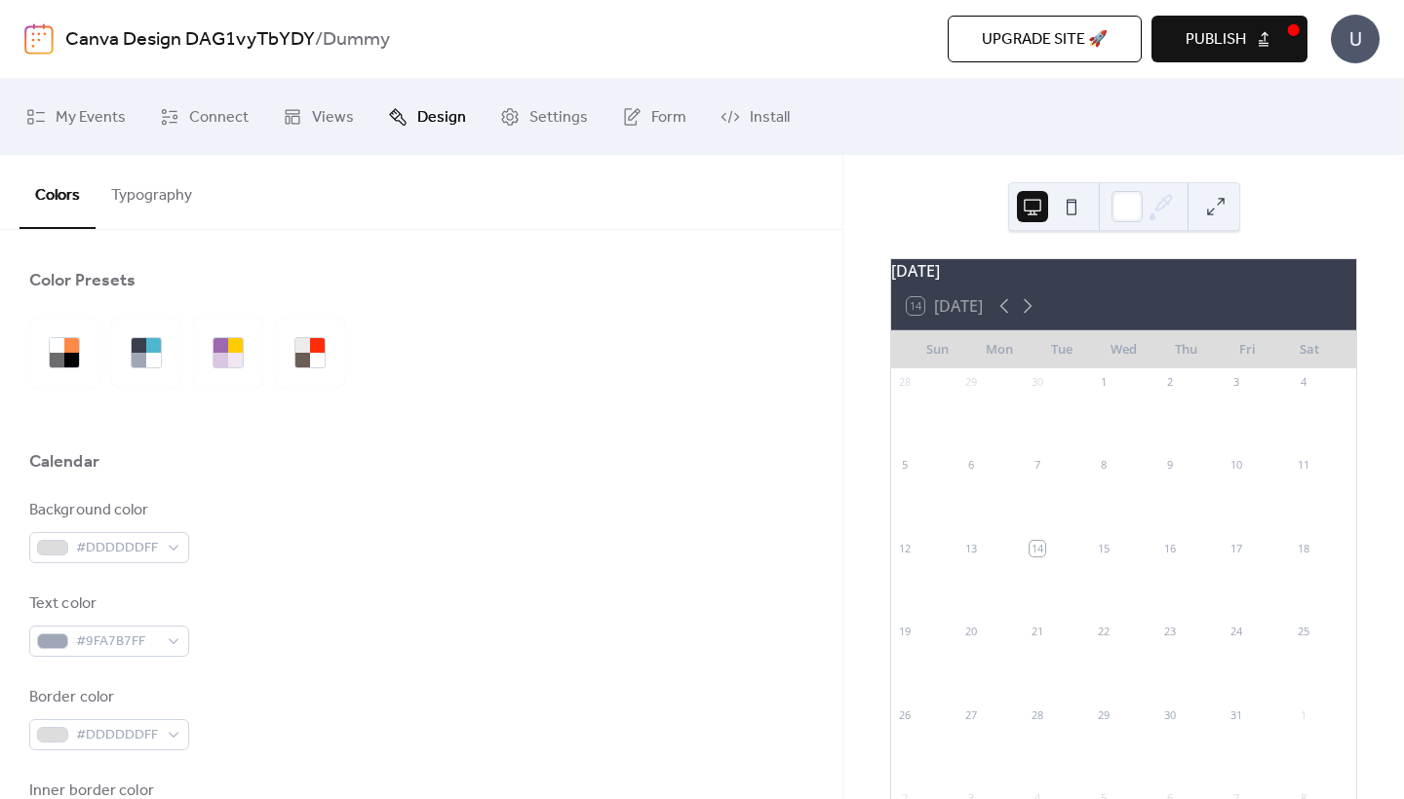
click at [125, 499] on div "Background color" at bounding box center [107, 510] width 156 height 23
click at [132, 533] on div "#DDDDDDFF" at bounding box center [109, 547] width 160 height 31
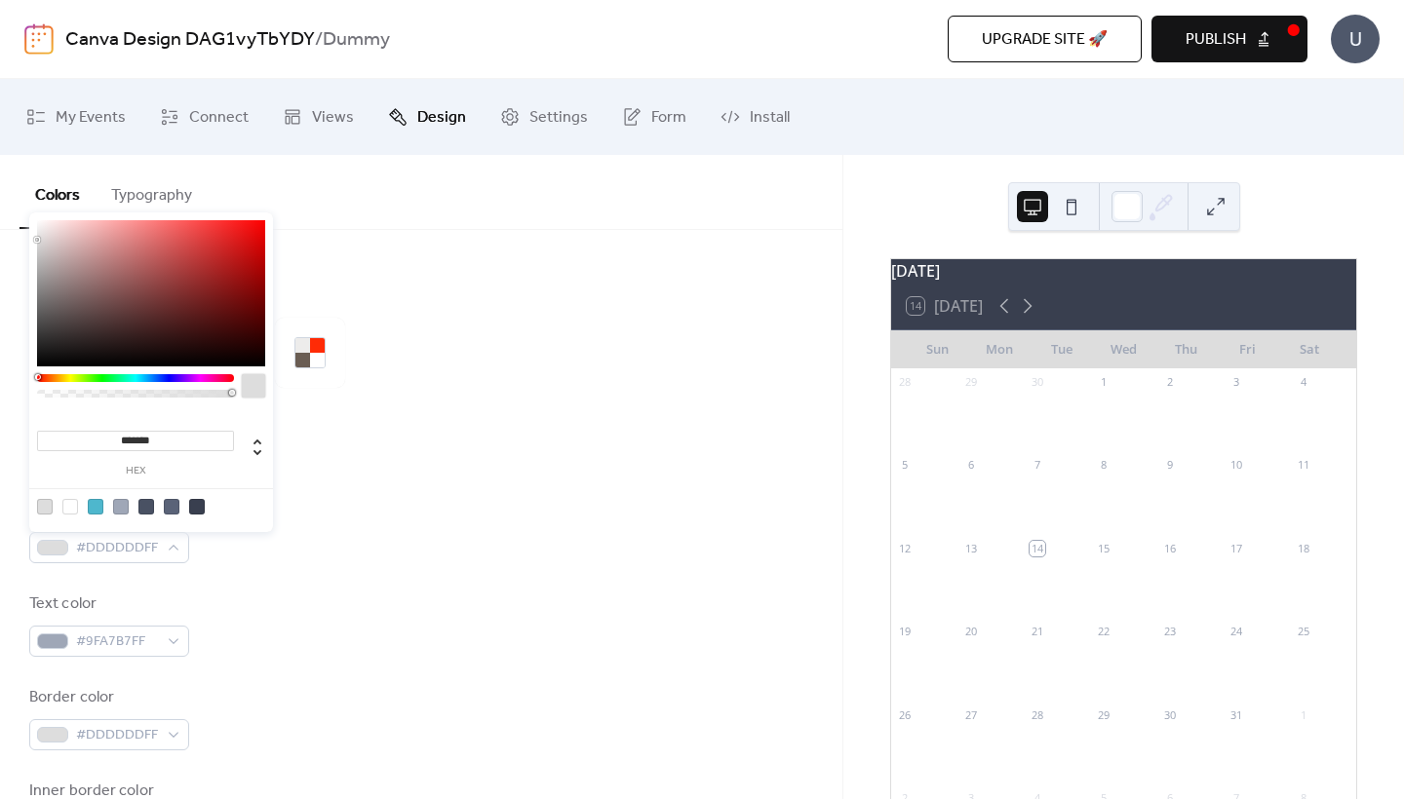
click at [69, 508] on div at bounding box center [70, 507] width 16 height 16
type input "*******"
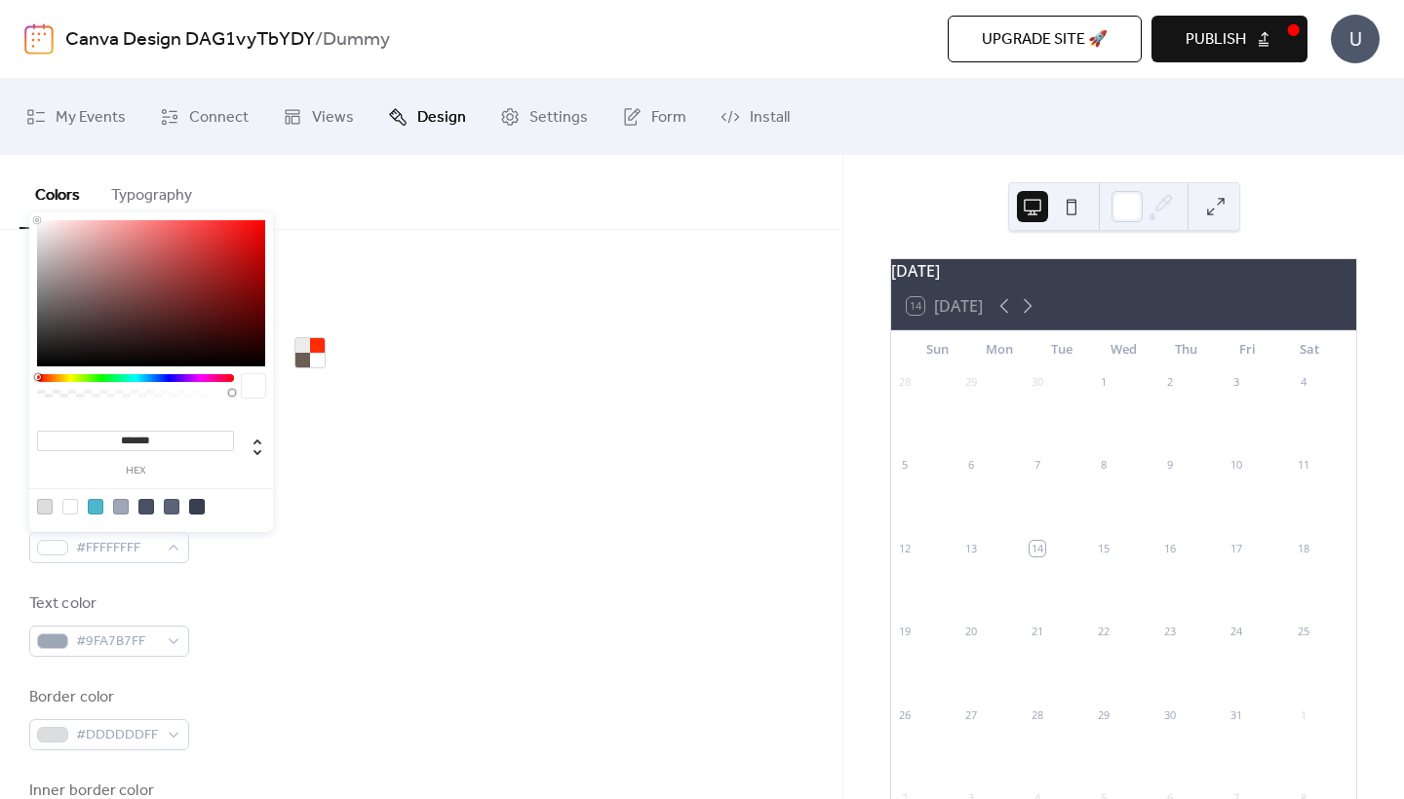
click at [493, 551] on div "Background color #FFFFFFFF" at bounding box center [421, 531] width 784 height 64
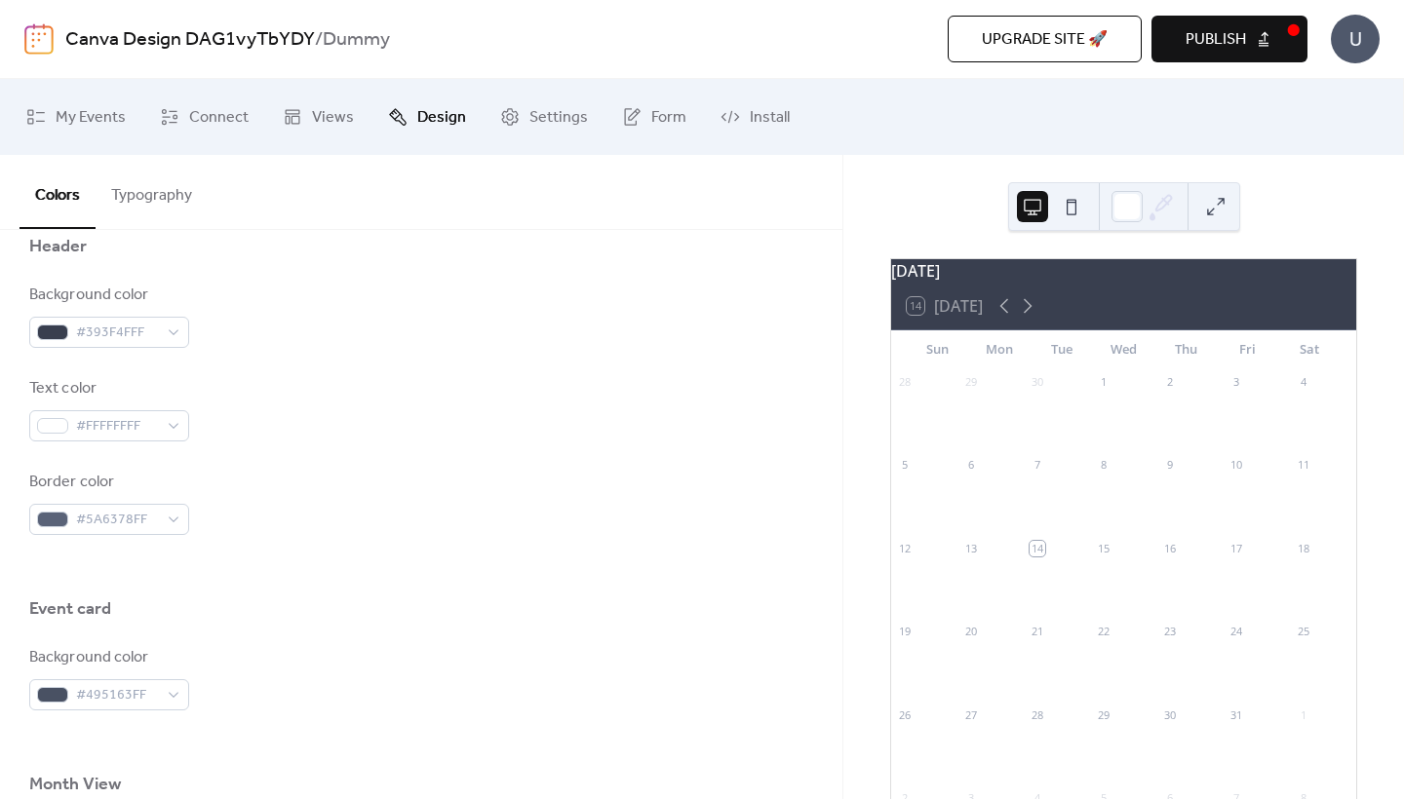
scroll to position [860, 0]
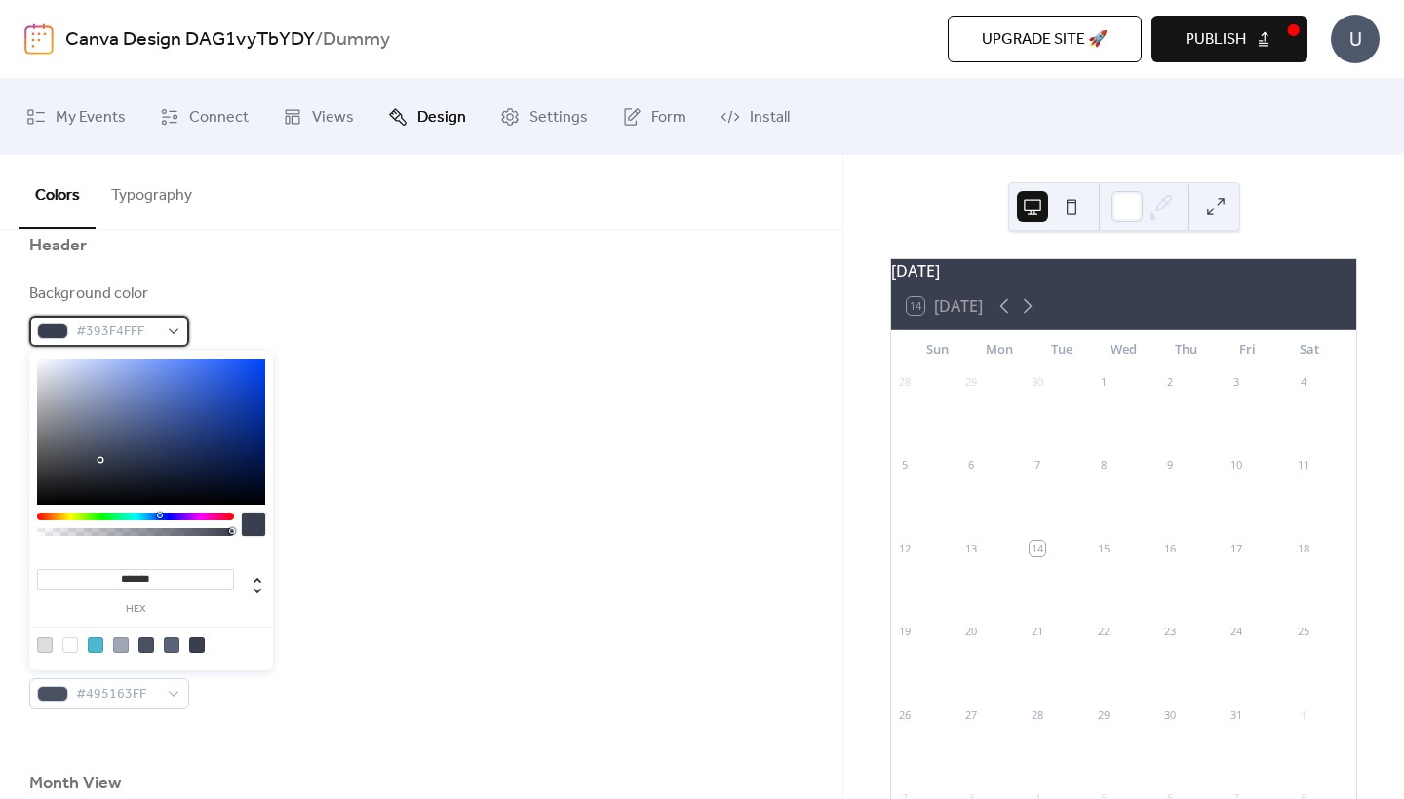
click at [156, 328] on span "#393F4FFF" at bounding box center [117, 332] width 82 height 23
click at [371, 390] on div "Text color #FFFFFFFF" at bounding box center [421, 408] width 784 height 64
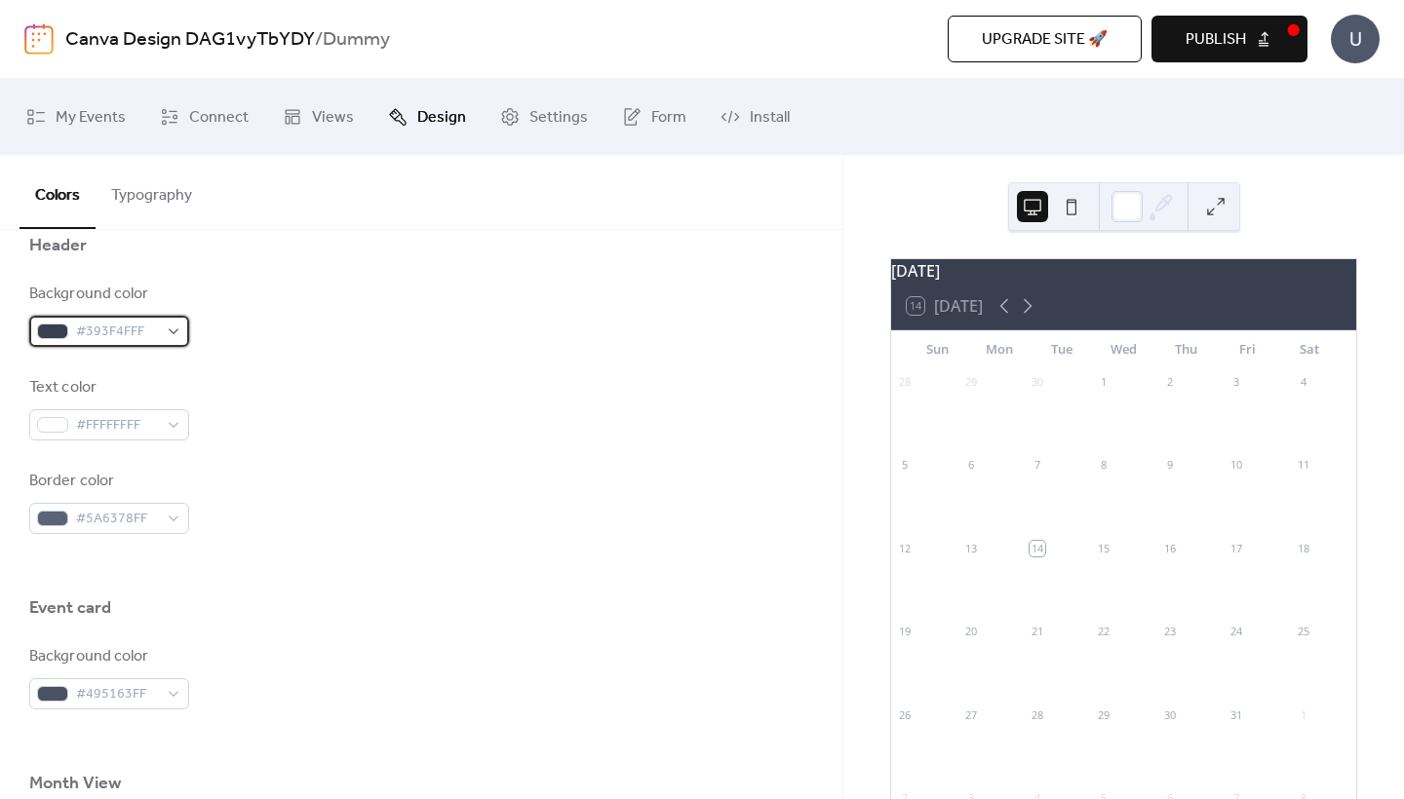
click at [122, 332] on span "#393F4FFF" at bounding box center [117, 332] width 82 height 23
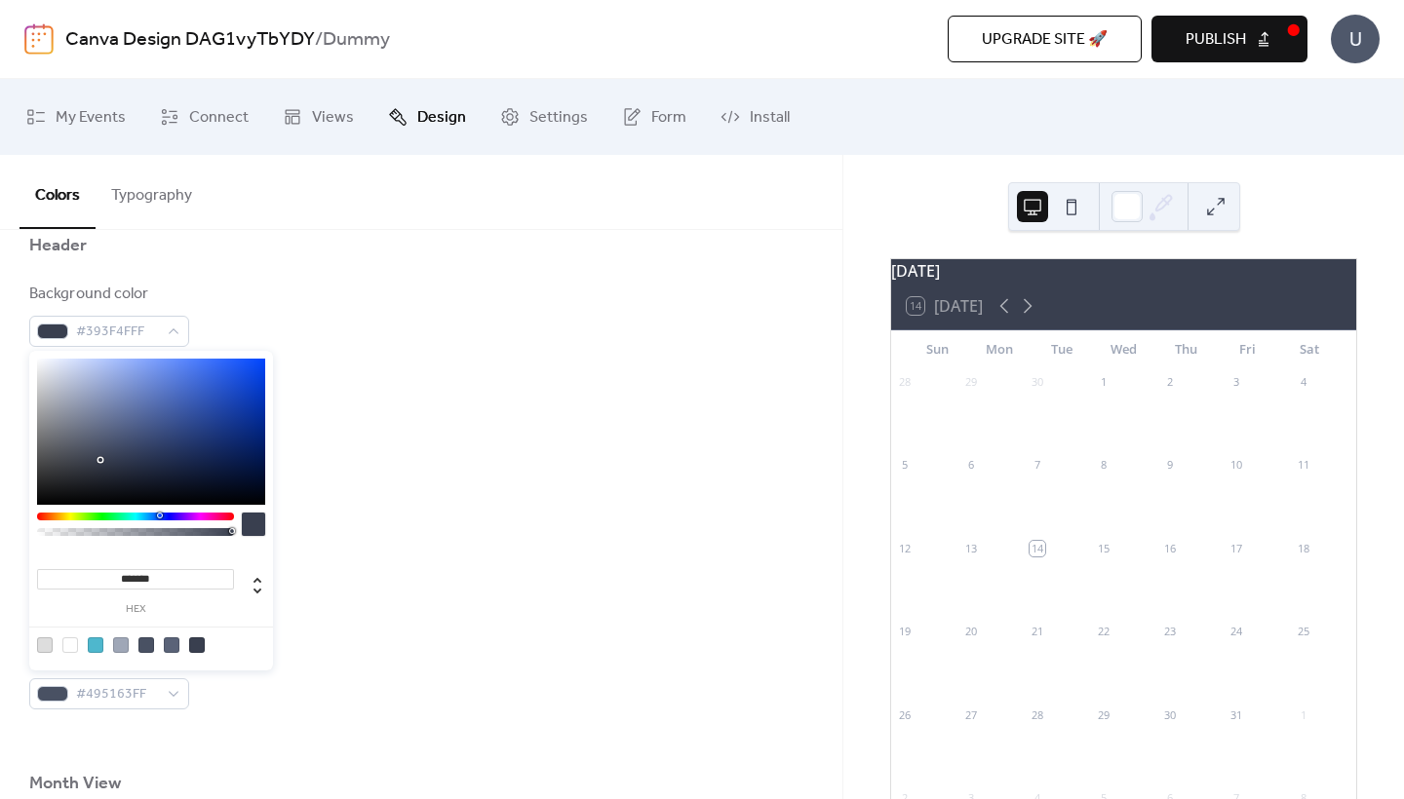
click at [168, 454] on div at bounding box center [151, 432] width 228 height 146
click at [195, 423] on div at bounding box center [151, 432] width 228 height 146
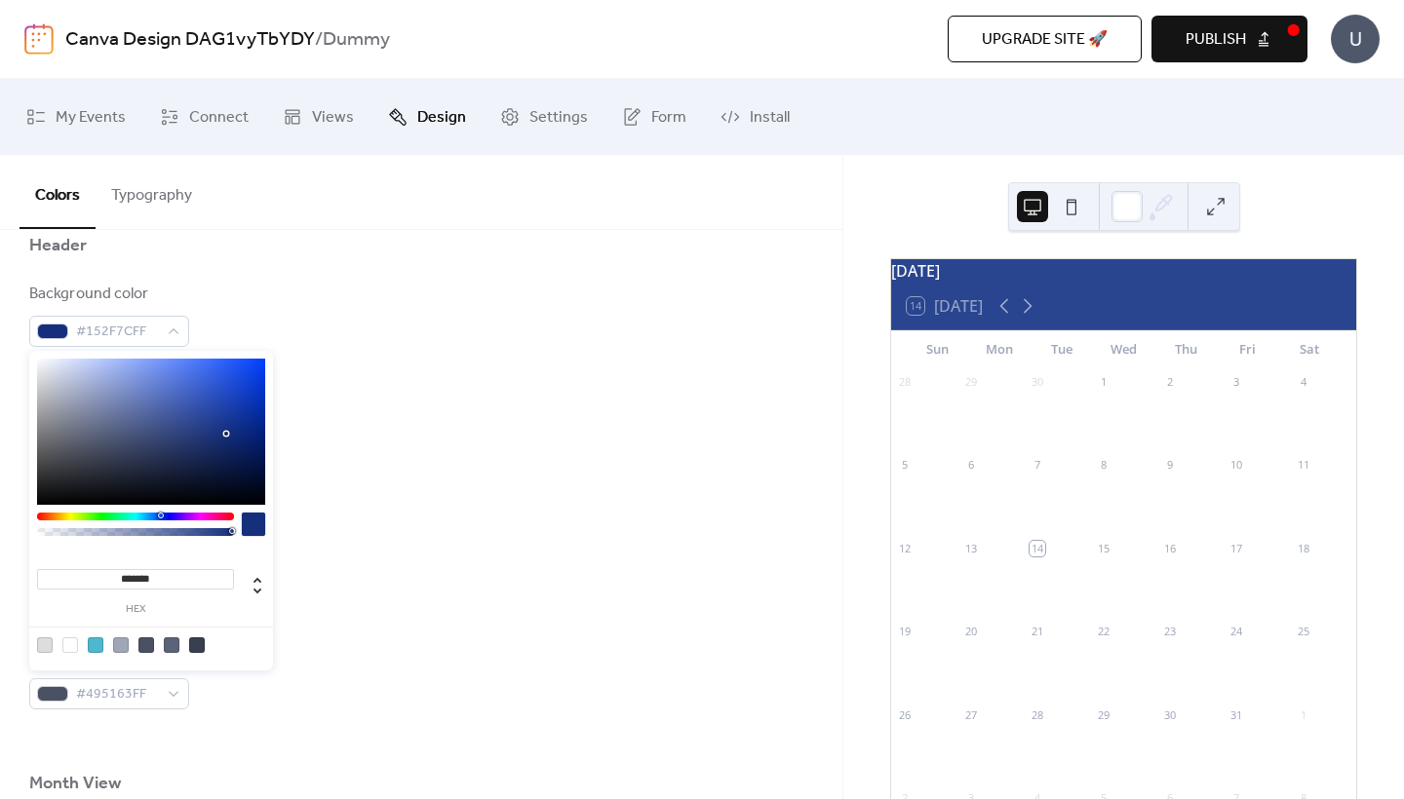
type input "*******"
drag, startPoint x: 195, startPoint y: 423, endPoint x: 239, endPoint y: 460, distance: 57.4
click at [228, 436] on div at bounding box center [226, 434] width 4 height 4
click at [490, 488] on div "Border color #5A6378FF" at bounding box center [421, 502] width 784 height 64
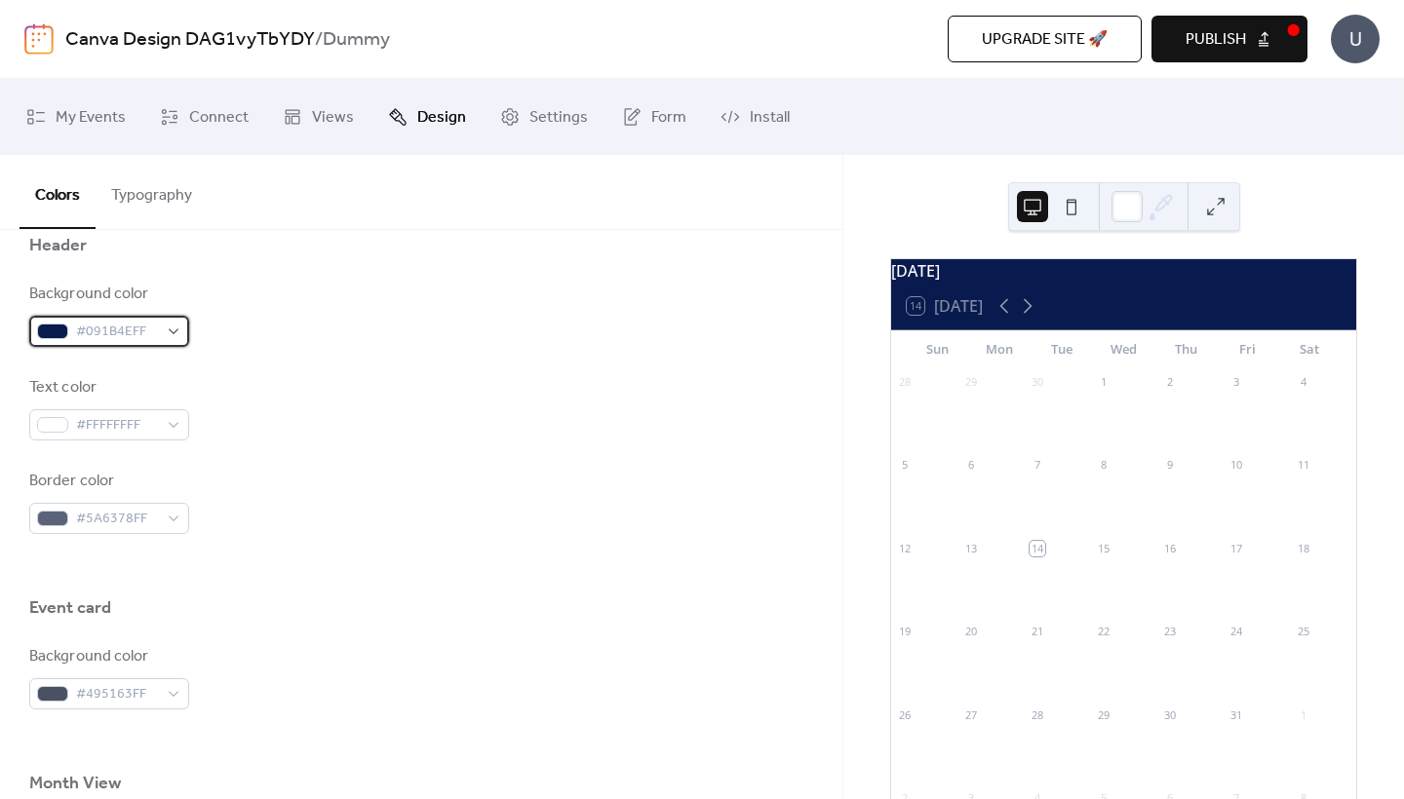
click at [116, 329] on span "#091B4EFF" at bounding box center [117, 332] width 82 height 23
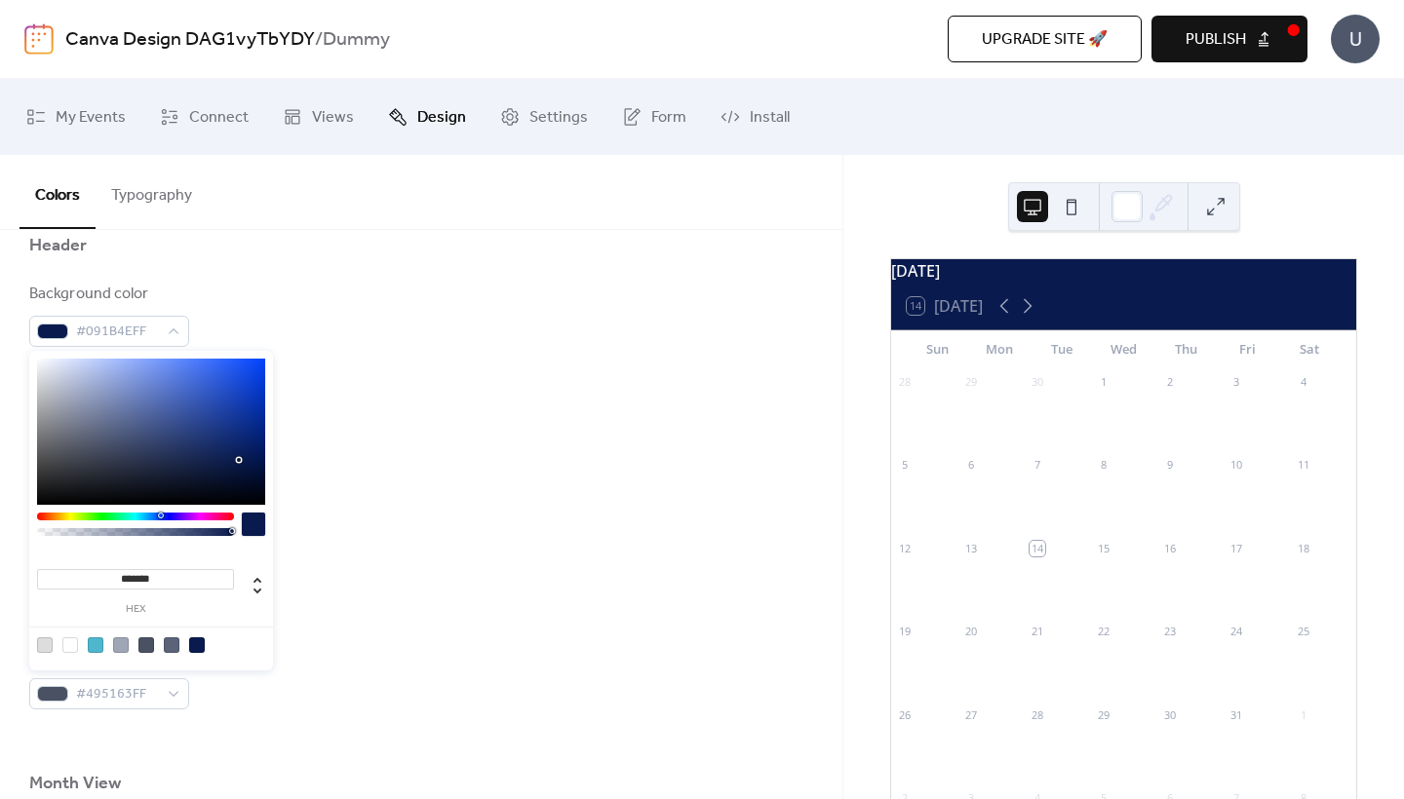
type input "*******"
click at [225, 434] on div at bounding box center [151, 432] width 228 height 146
click at [368, 469] on div "Background color #16307CFF Text color #FFFFFFFF Border color #5A6378FF" at bounding box center [421, 409] width 784 height 252
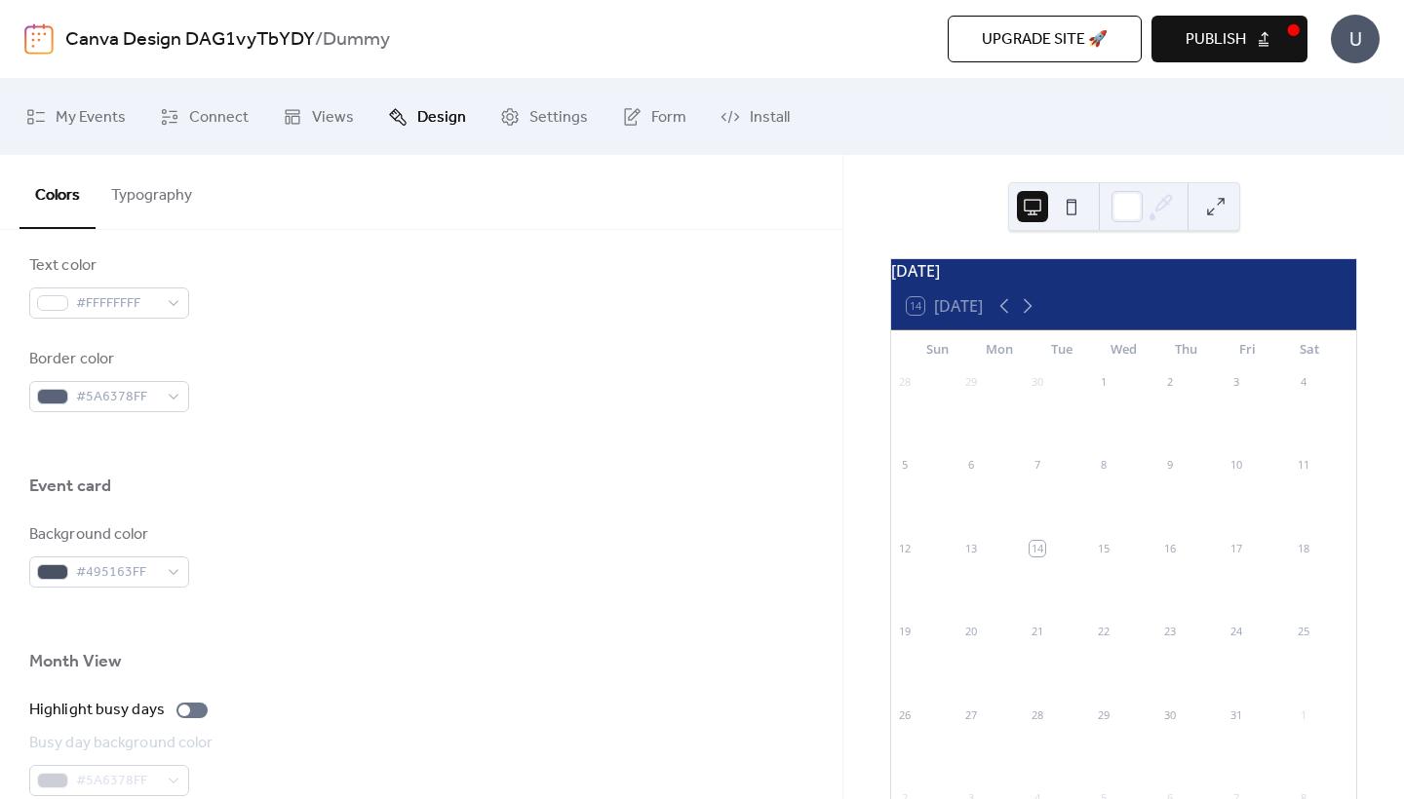
scroll to position [-1, 0]
click at [994, 479] on div "6" at bounding box center [990, 465] width 66 height 26
click at [994, 420] on div at bounding box center [990, 421] width 66 height 50
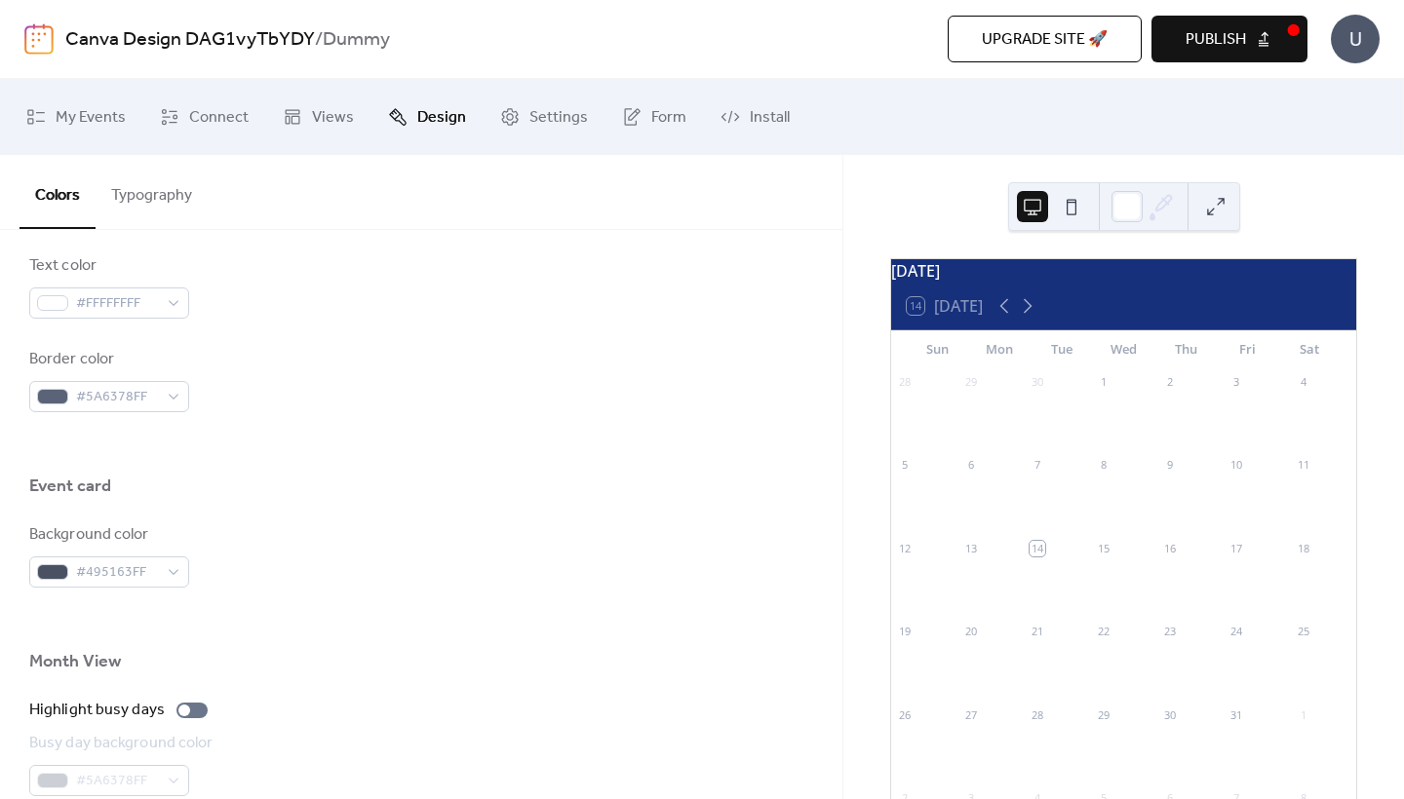
click at [1088, 420] on div at bounding box center [1057, 421] width 66 height 50
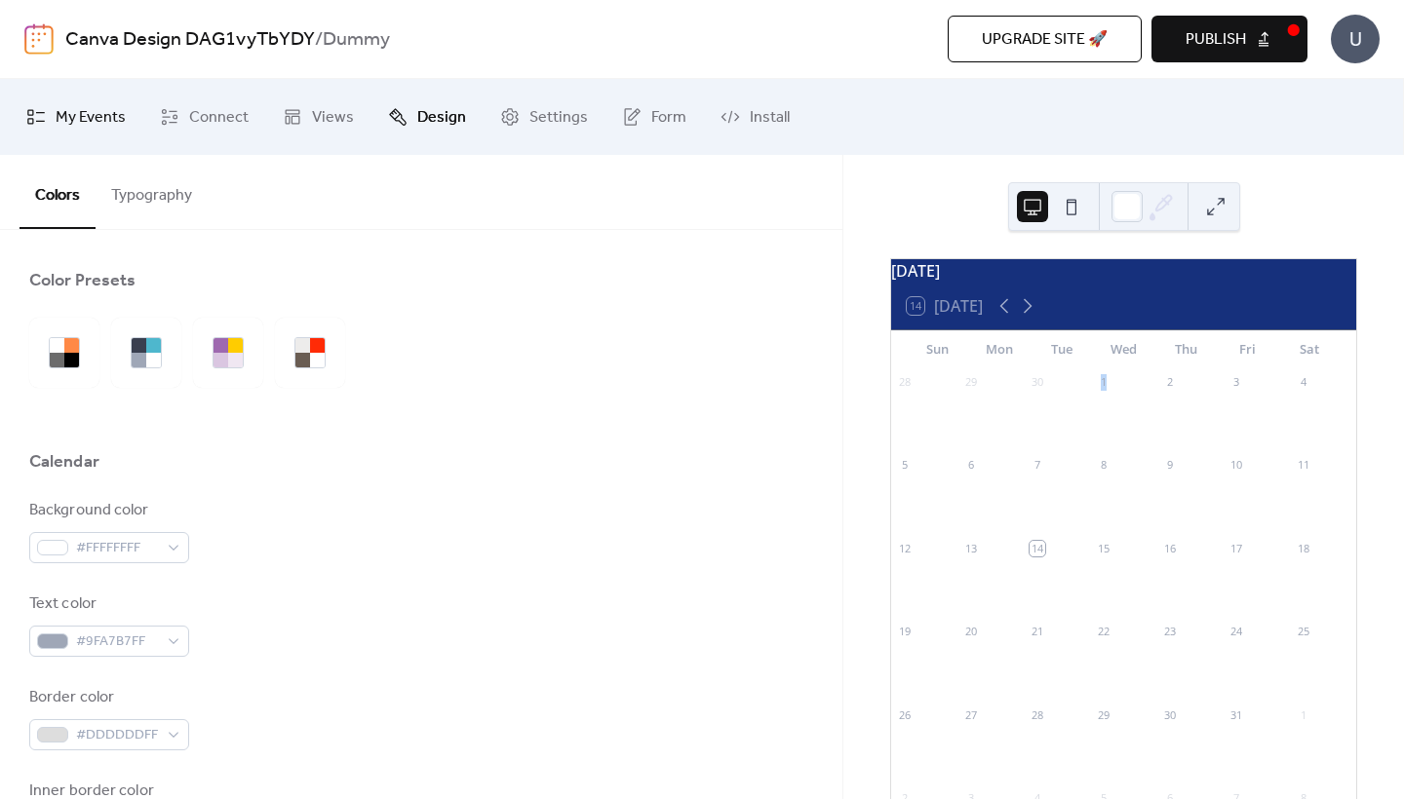
click at [70, 106] on span "My Events" at bounding box center [91, 117] width 70 height 31
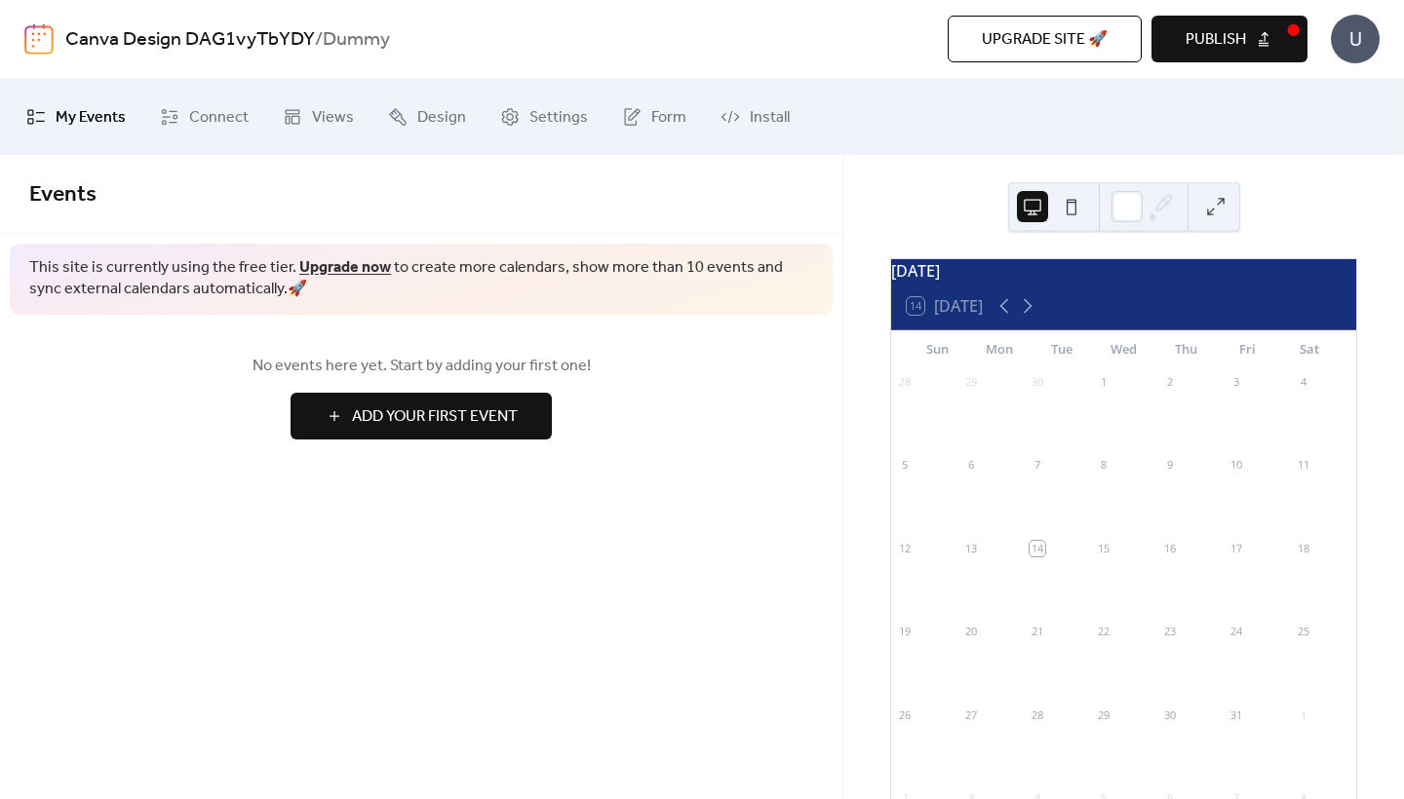
click at [409, 443] on div "No events here yet. Start by adding your first one! Add Your First Event" at bounding box center [421, 397] width 842 height 164
click at [416, 422] on span "Add Your First Event" at bounding box center [435, 417] width 166 height 23
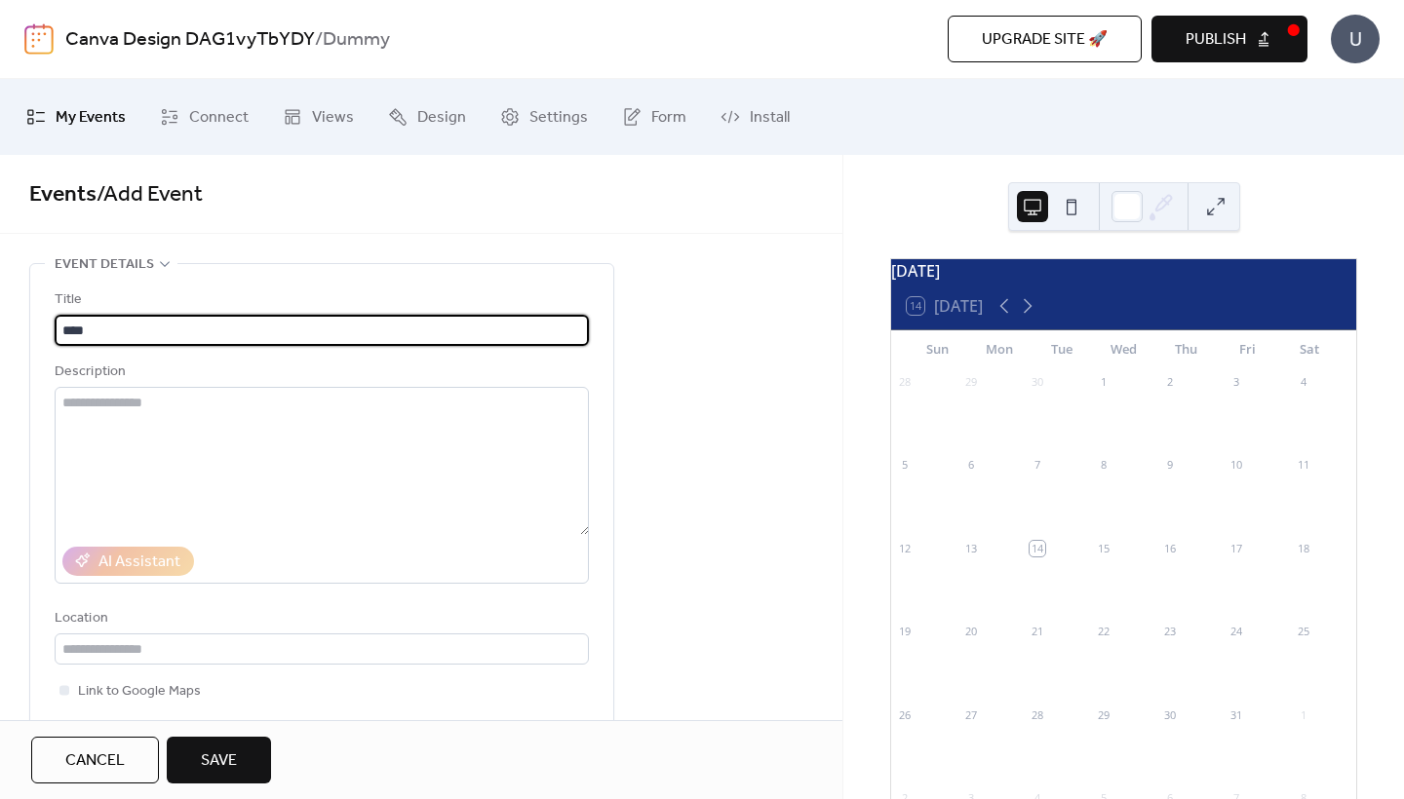
type input "****"
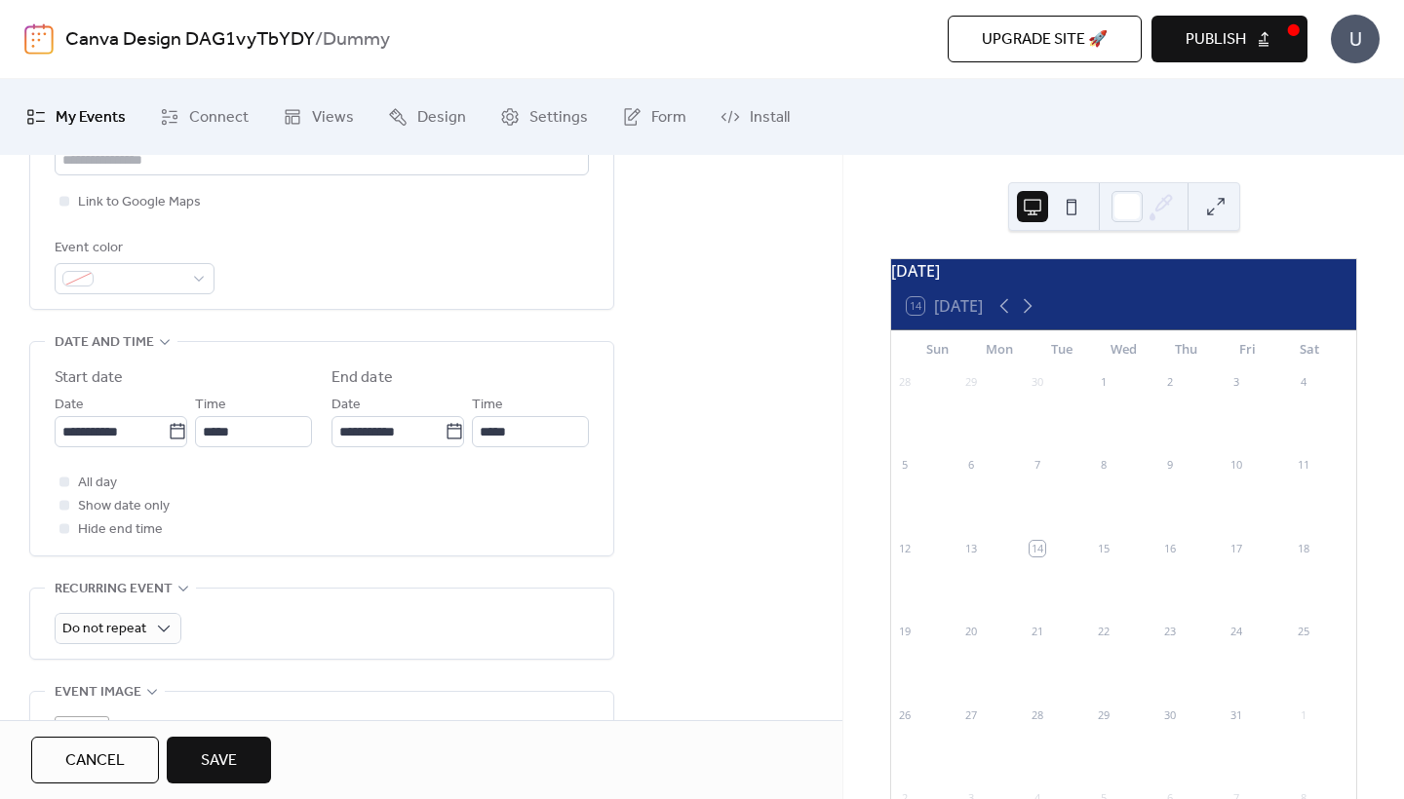
scroll to position [520, 0]
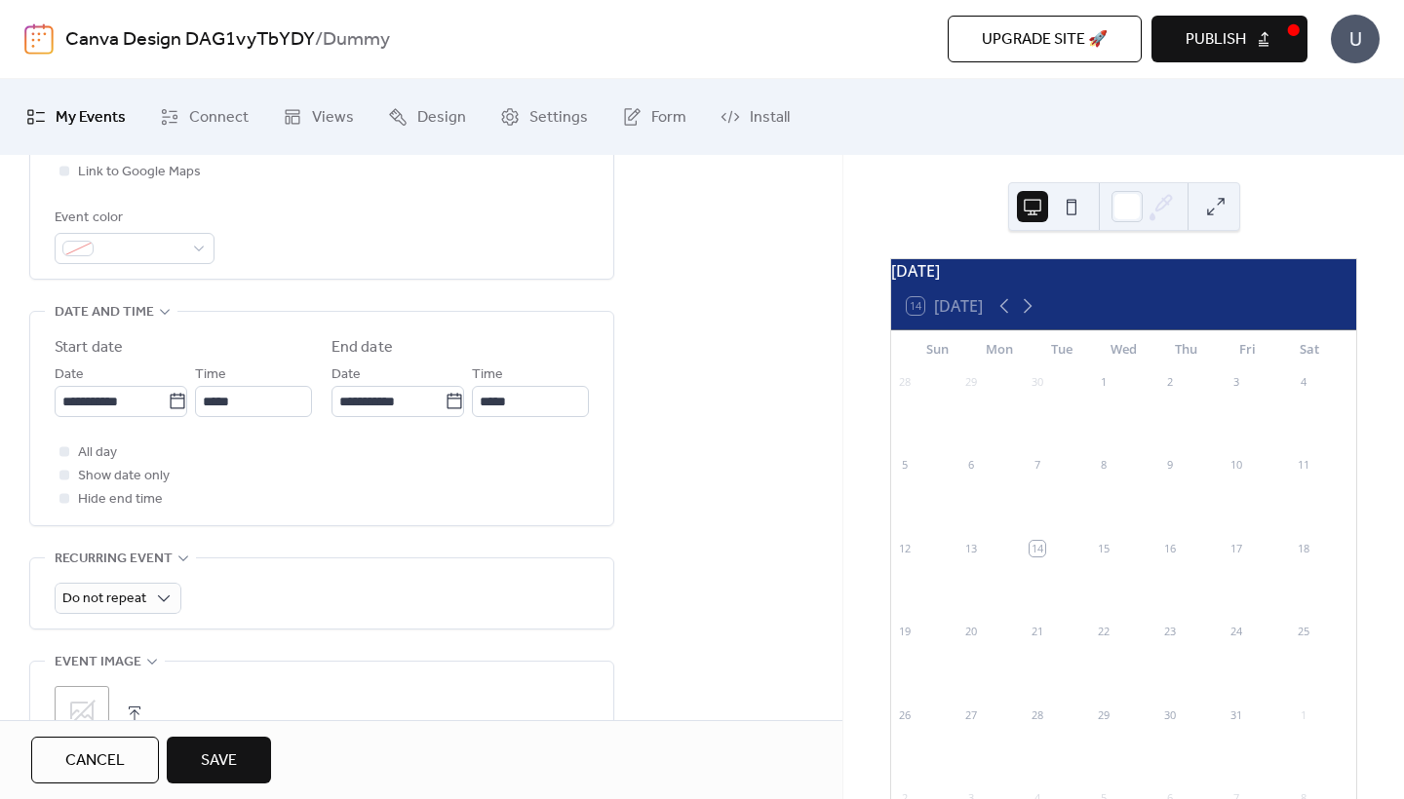
click at [213, 756] on span "Save" at bounding box center [219, 761] width 36 height 23
